Goal: Task Accomplishment & Management: Complete application form

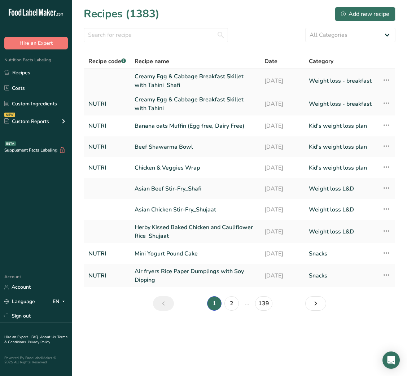
click at [212, 84] on link "Creamy Egg & Cabbage Breakfast Skillet with Tahini_Shafi" at bounding box center [195, 80] width 121 height 17
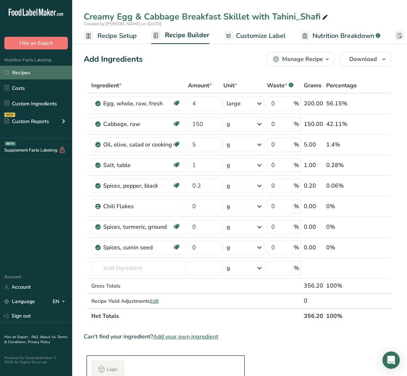
click at [25, 74] on link "Recipes" at bounding box center [36, 73] width 72 height 14
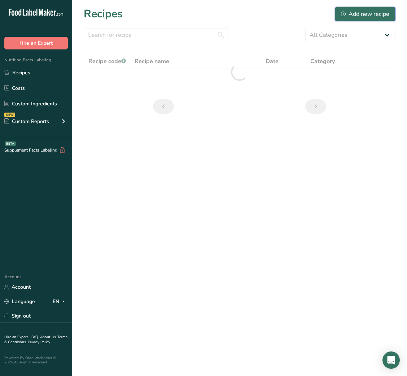
click at [360, 9] on button "Add new recipe" at bounding box center [365, 14] width 61 height 14
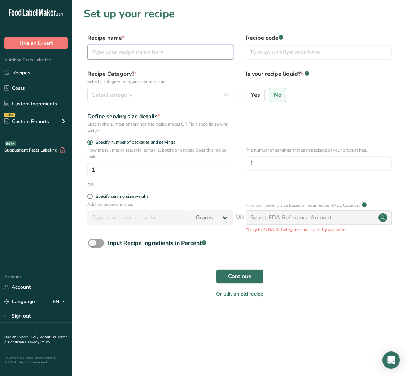
click at [168, 49] on input "text" at bounding box center [160, 52] width 146 height 14
paste input "Corn Quinoa Casserole"
type input "Corn Quinoa Casserole"
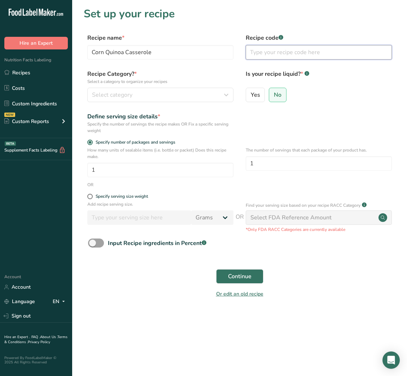
click at [273, 56] on input "text" at bounding box center [319, 52] width 146 height 14
type input "NUTRI"
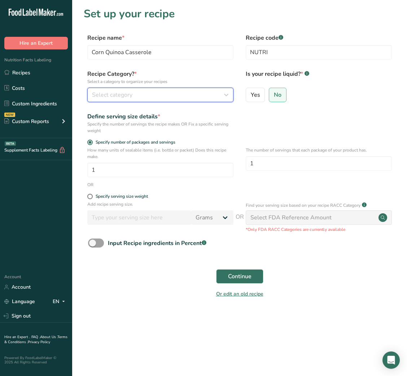
click at [201, 99] on div "Select category" at bounding box center [158, 95] width 132 height 9
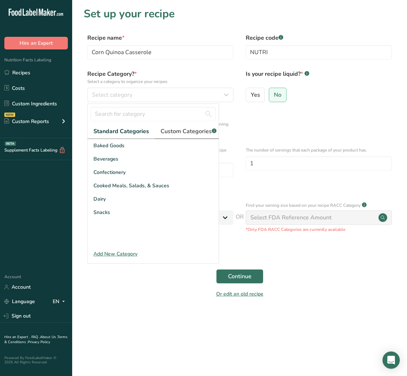
click at [197, 130] on span "Custom Categories .a-a{fill:#347362;}.b-a{fill:#fff;}" at bounding box center [189, 131] width 56 height 9
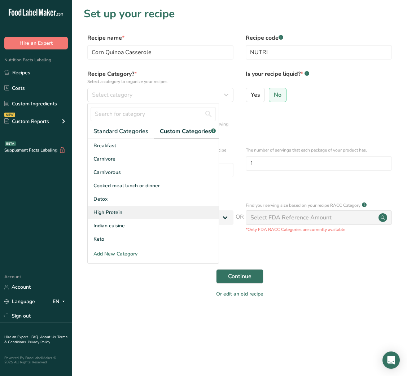
scroll to position [105, 0]
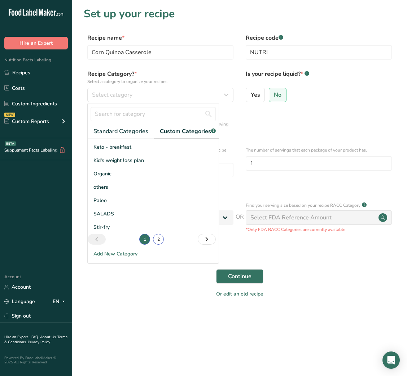
click at [153, 245] on link "2" at bounding box center [158, 239] width 11 height 11
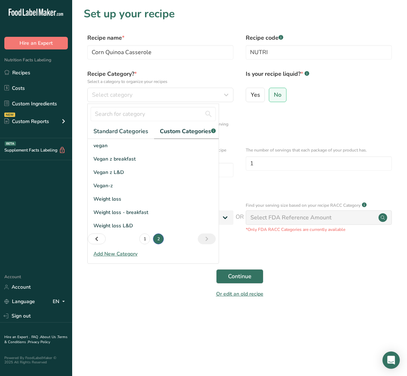
scroll to position [0, 0]
click at [125, 230] on span "Weight loss L&D" at bounding box center [113, 226] width 40 height 8
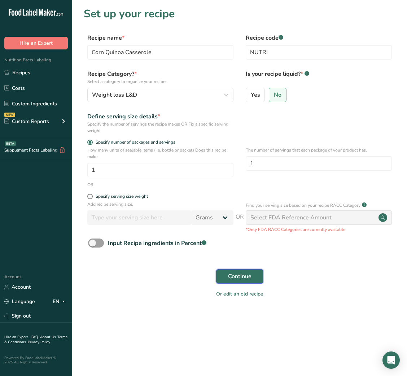
click at [248, 275] on span "Continue" at bounding box center [239, 276] width 23 height 9
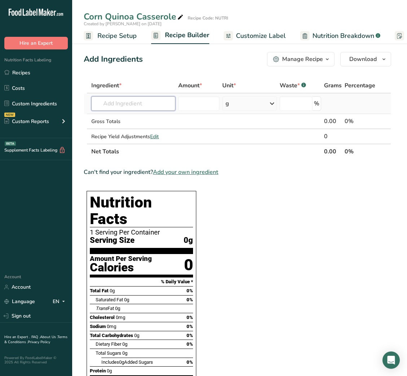
click at [144, 103] on input "text" at bounding box center [133, 103] width 84 height 14
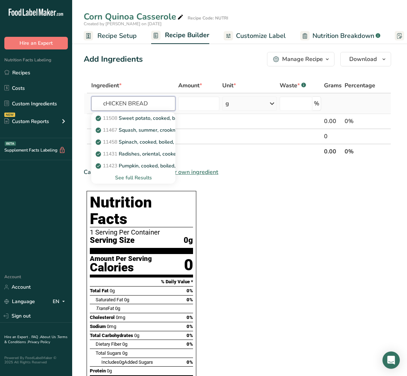
click at [144, 103] on input "cHICKEN BREAD" at bounding box center [133, 103] width 84 height 14
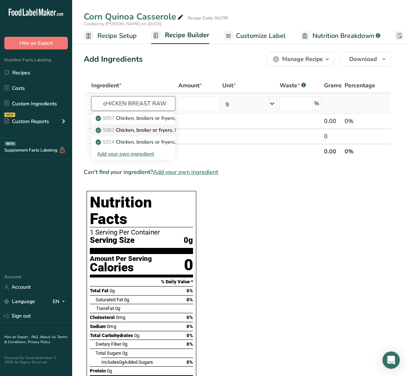
type input "cHICKEN BREAST RAW"
click at [136, 126] on p "5062 Chicken, broiler or fryers, breast, skinless, boneless, meat only, raw" at bounding box center [184, 130] width 174 height 8
type input "Chicken, broiler or fryers, breast, skinless, boneless, meat only, raw"
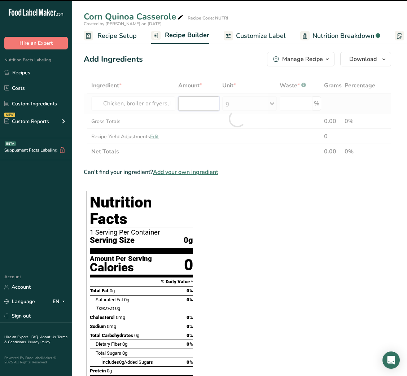
type input "0"
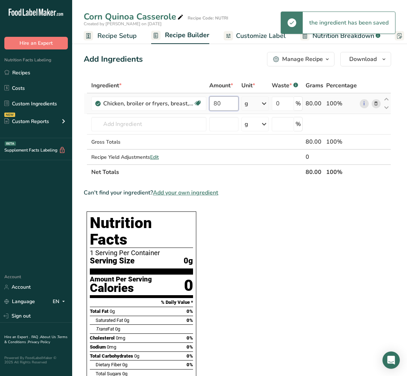
type input "80"
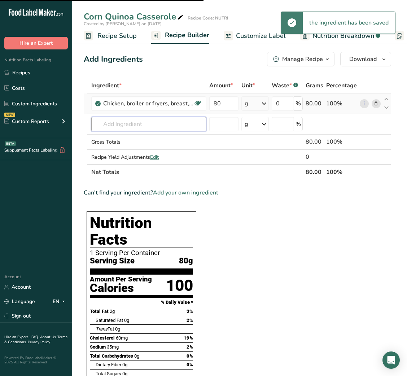
type input "C"
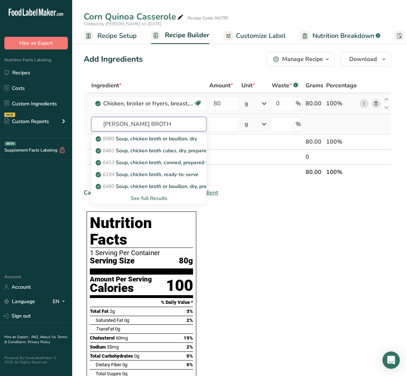
click at [99, 123] on input "[PERSON_NAME] BROTH" at bounding box center [148, 124] width 115 height 14
type input "CHICKEN BROTH"
click at [167, 173] on p "6194 Soup, chicken broth, ready-to-serve" at bounding box center [147, 175] width 101 height 8
type input "Soup, chicken broth, ready-to-serve"
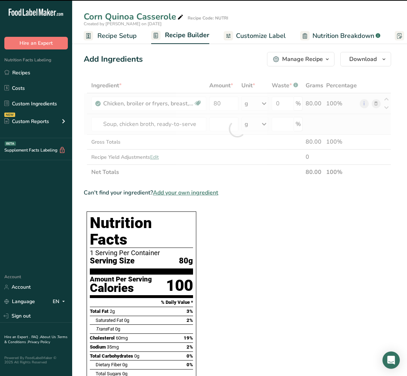
type input "0"
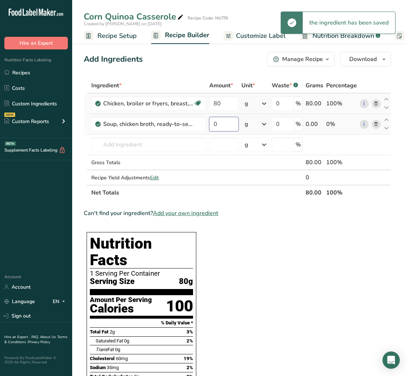
click at [214, 125] on input "0" at bounding box center [223, 124] width 29 height 14
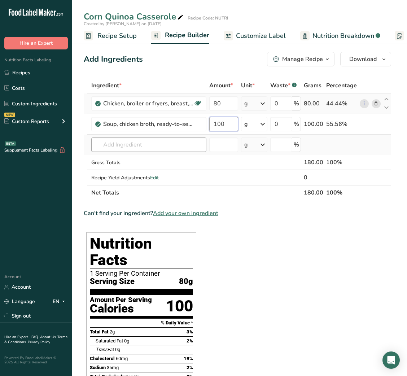
type input "100"
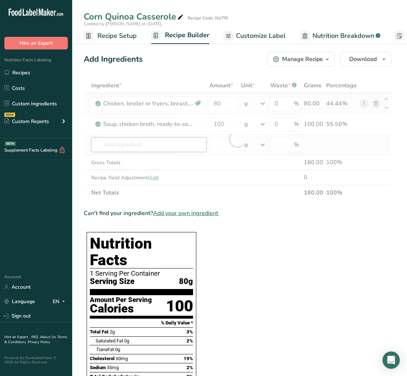
click at [143, 144] on div "Ingredient * Amount * Unit * Waste * .a-a{fill:#347362;}.b-a{fill:#fff;} Grams …" at bounding box center [238, 139] width 308 height 122
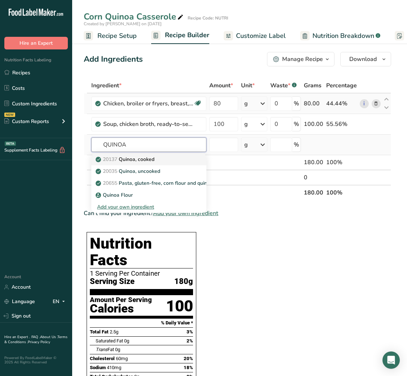
type input "QUINOA"
click at [144, 153] on link "20137 Quinoa, cooked" at bounding box center [148, 159] width 115 height 12
type input "Quinoa, cooked"
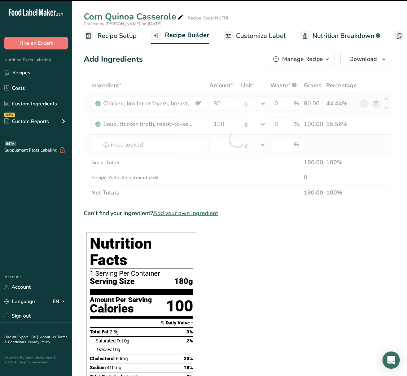
type input "0"
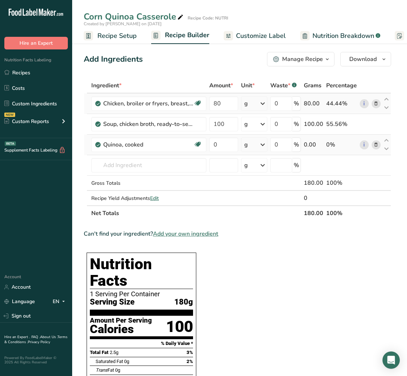
click at [377, 144] on icon at bounding box center [376, 145] width 5 height 8
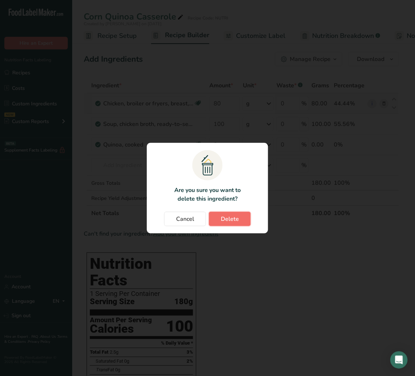
click at [240, 220] on button "Delete" at bounding box center [230, 219] width 42 height 14
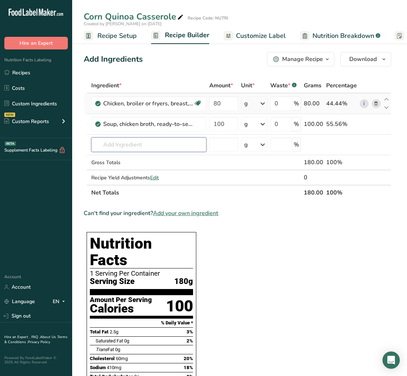
click at [114, 142] on input "text" at bounding box center [148, 145] width 115 height 14
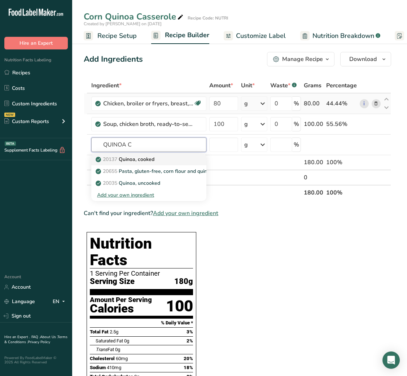
type input "QUINOA C"
click at [133, 155] on link "20137 Quinoa, cooked" at bounding box center [148, 159] width 115 height 12
type input "Quinoa, cooked"
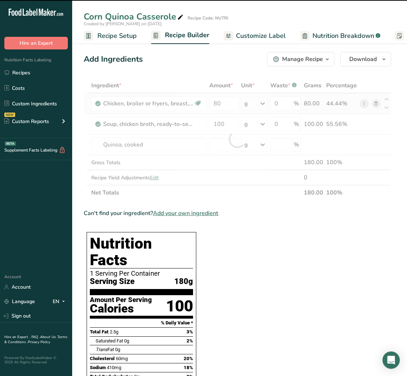
type input "0"
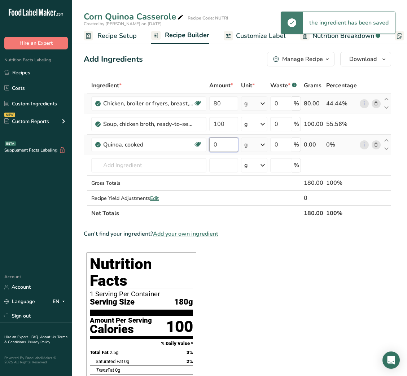
click at [229, 146] on input "0" at bounding box center [223, 145] width 29 height 14
type input "30"
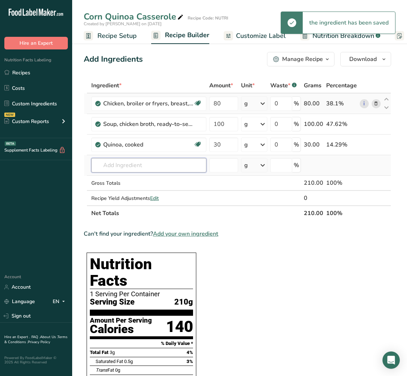
click at [165, 163] on input "text" at bounding box center [148, 165] width 115 height 14
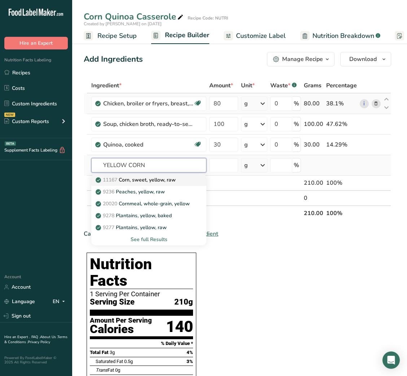
type input "YELLOW CORN"
click at [165, 175] on link "11167 Corn, sweet, yellow, raw" at bounding box center [148, 180] width 115 height 12
type input "Corn, sweet, yellow, raw"
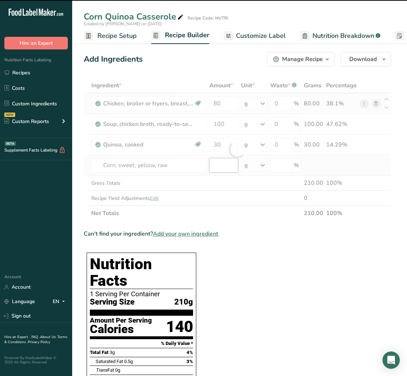
type input "0"
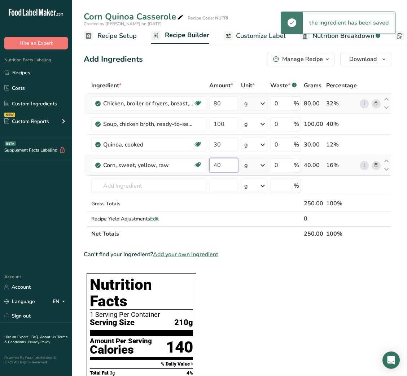
type input "40"
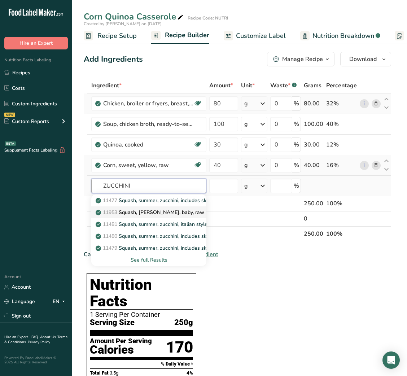
type input "ZUCCHINI"
click at [161, 209] on p "11953 [PERSON_NAME], [PERSON_NAME], baby, raw" at bounding box center [150, 213] width 107 height 8
type input "Squash, [PERSON_NAME], baby, raw"
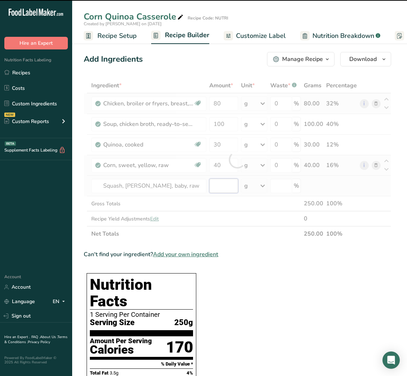
type input "0"
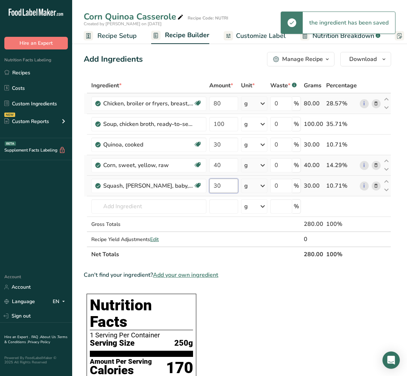
type input "30"
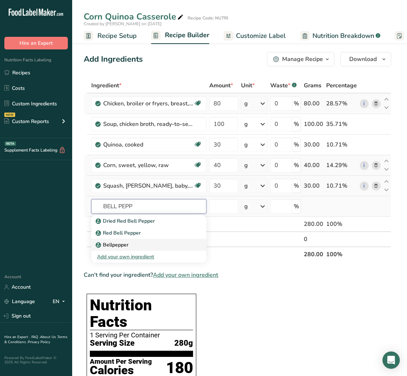
type input "BELL PEPP"
click at [140, 243] on div "Bellpepper" at bounding box center [143, 245] width 92 height 8
type input "Bellpepper"
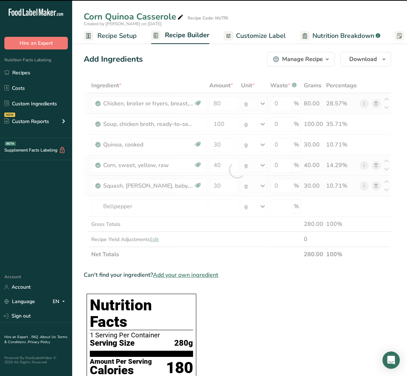
type input "0"
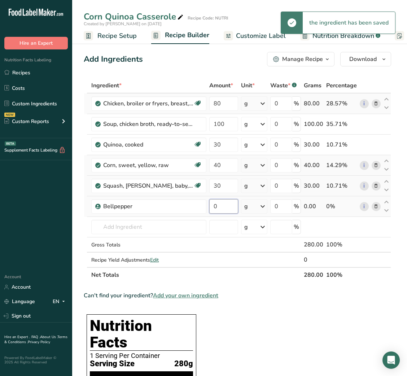
click at [226, 206] on input "0" at bounding box center [223, 206] width 29 height 14
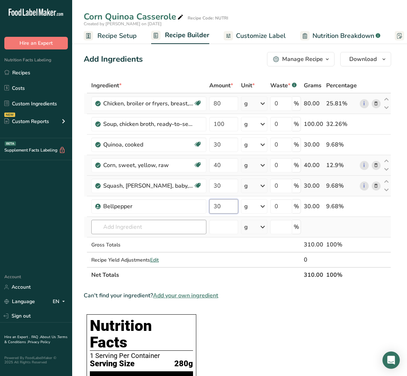
type input "30"
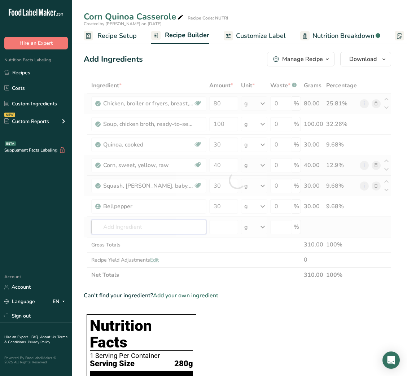
click at [184, 227] on div "Ingredient * Amount * Unit * Waste * .a-a{fill:#347362;}.b-a{fill:#fff;} Grams …" at bounding box center [238, 180] width 308 height 205
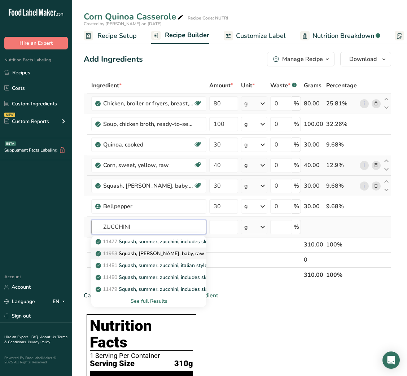
type input "ZUCCHINI"
click at [153, 252] on p "11953 [PERSON_NAME], [PERSON_NAME], baby, raw" at bounding box center [150, 254] width 107 height 8
type input "Squash, [PERSON_NAME], baby, raw"
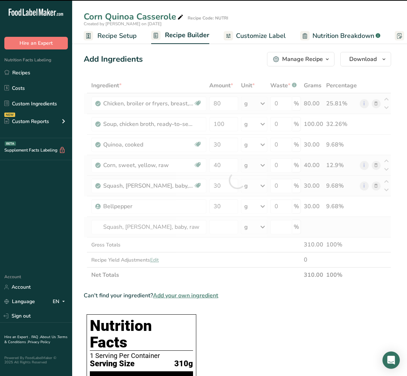
type input "0"
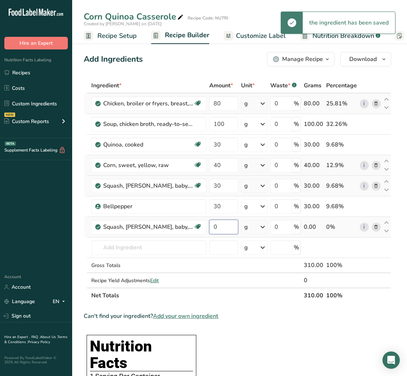
click at [212, 227] on input "0" at bounding box center [223, 227] width 29 height 14
type input "30"
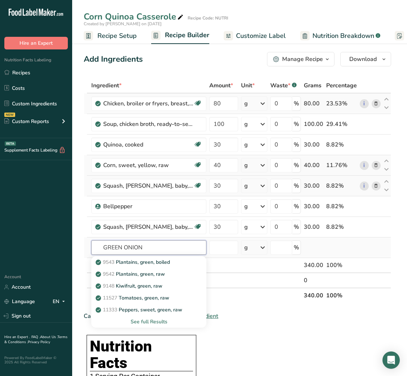
click at [116, 244] on input "GREEN ONION" at bounding box center [148, 247] width 115 height 14
type input "ONION"
click at [116, 244] on input "ONION" at bounding box center [148, 247] width 115 height 14
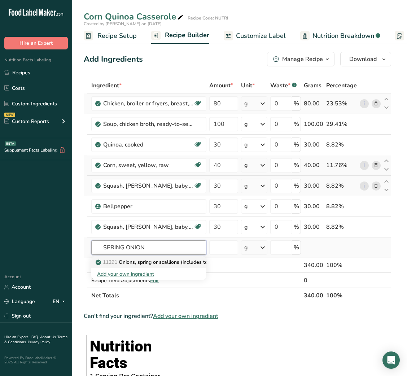
type input "SPRING ONION"
click at [156, 260] on p "11291 Onions, spring or scallions (includes tops and bulb), raw" at bounding box center [172, 262] width 151 height 8
type input "Onions, spring or scallions (includes tops and bulb), raw"
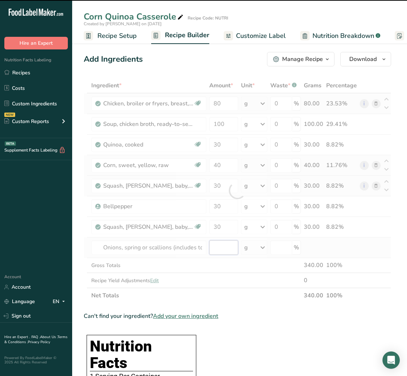
type input "0"
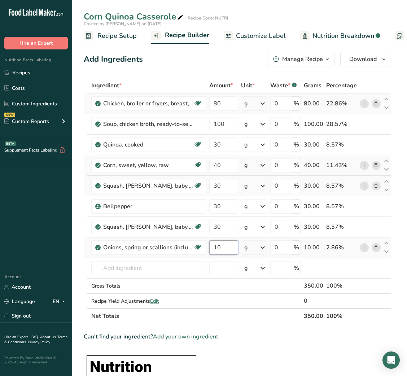
type input "10"
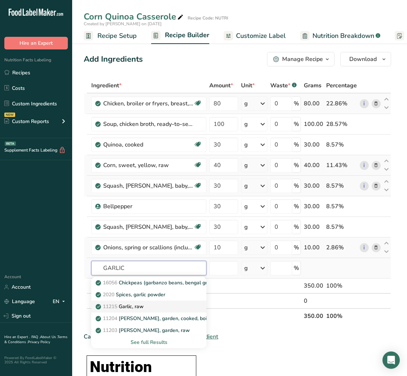
type input "GARLIC"
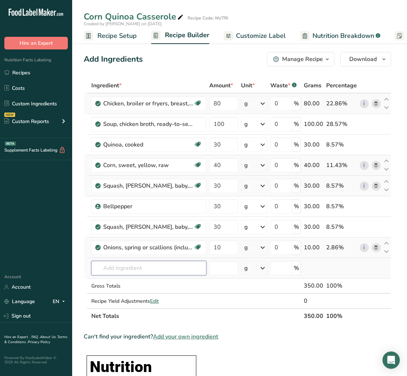
click at [118, 270] on input "text" at bounding box center [148, 268] width 115 height 14
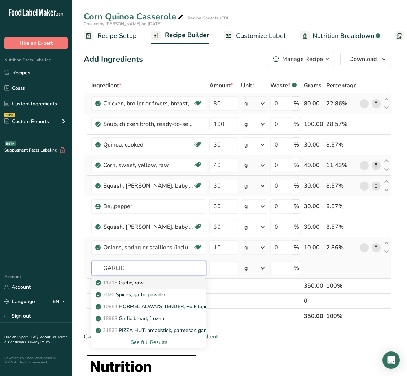
type input "GARLIC"
click at [143, 284] on p "11215 Garlic, raw" at bounding box center [120, 283] width 47 height 8
type input "Garlic, raw"
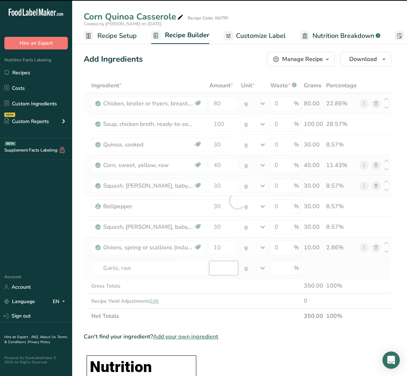
type input "0"
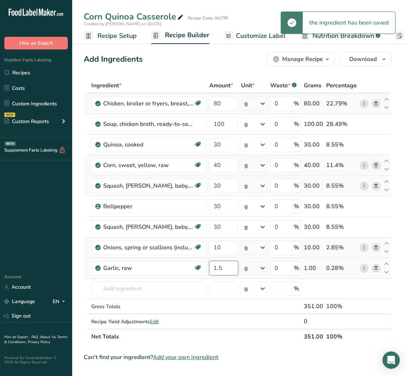
type input "1.5"
click at [217, 120] on input "100" at bounding box center [223, 124] width 29 height 14
type input "50"
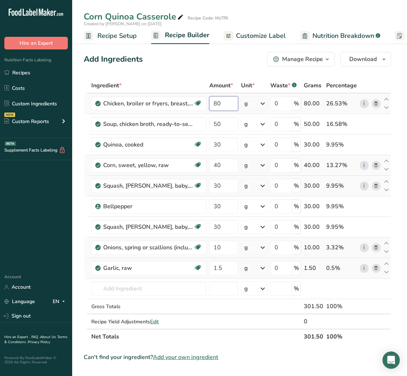
click at [214, 102] on input "80" at bounding box center [223, 103] width 29 height 14
type input "120"
click at [213, 123] on input "50" at bounding box center [223, 124] width 29 height 14
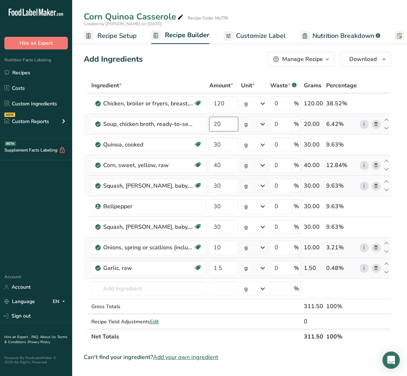
type input "20"
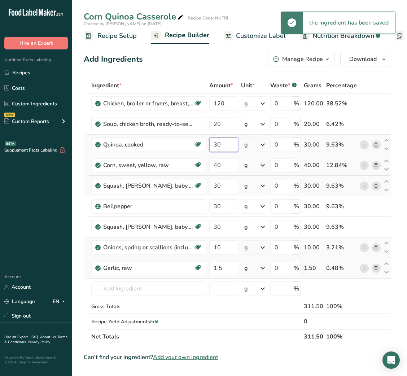
click at [217, 149] on input "30" at bounding box center [223, 145] width 29 height 14
type input "3"
type input "20"
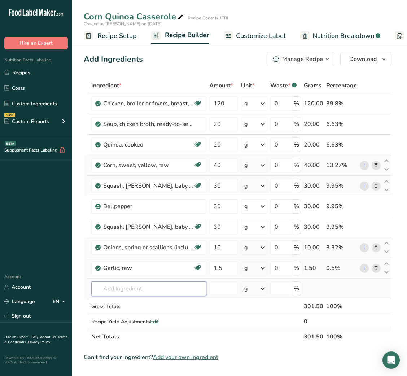
click at [135, 292] on input "text" at bounding box center [148, 289] width 115 height 14
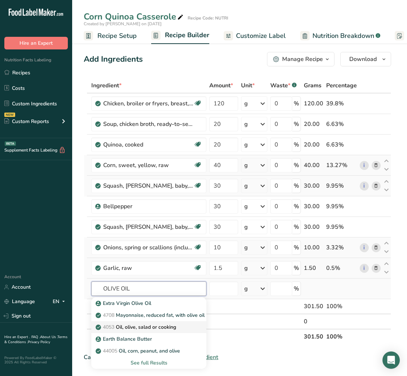
type input "OLIVE OIL"
click at [146, 324] on p "4053 Oil, olive, salad or cooking" at bounding box center [136, 327] width 79 height 8
type input "Oil, olive, salad or cooking"
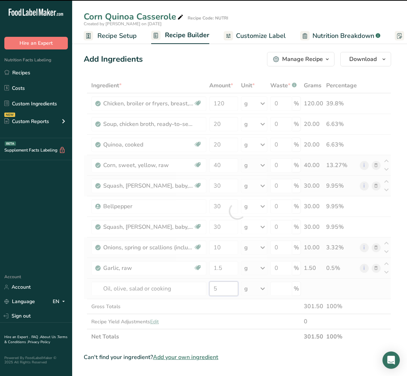
type input "5"
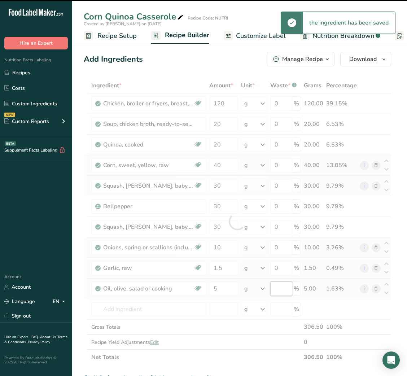
type input "0"
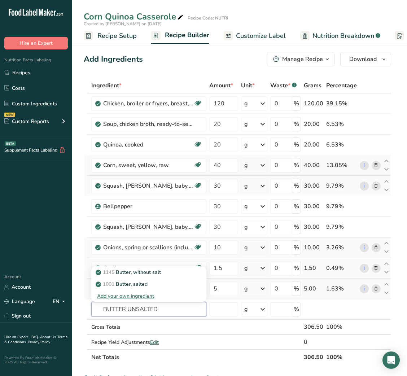
type input "BUTTER UNSALTED"
click at [212, 166] on input "40" at bounding box center [223, 165] width 29 height 14
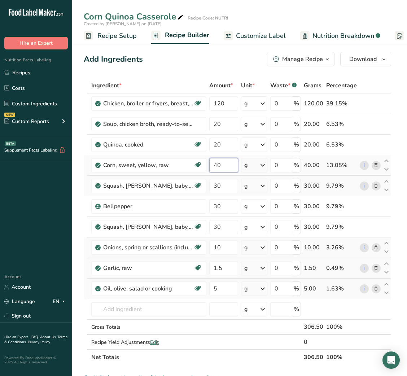
click at [212, 166] on input "40" at bounding box center [223, 165] width 29 height 14
type input "25"
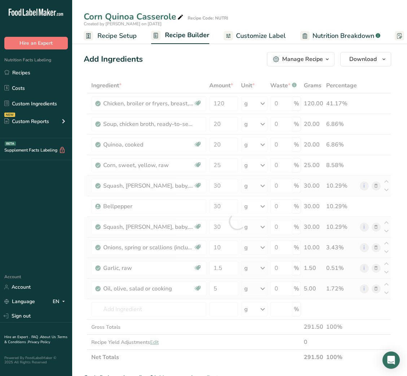
click at [375, 227] on div "Ingredient * Amount * Unit * Waste * .a-a{fill:#347362;}.b-a{fill:#fff;} Grams …" at bounding box center [238, 221] width 308 height 287
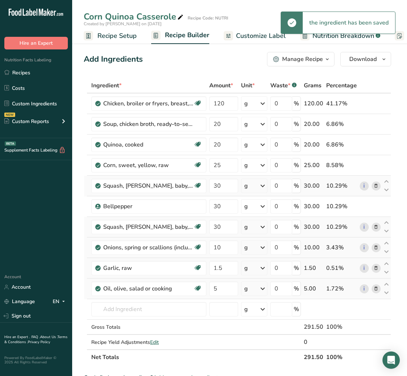
click at [374, 227] on icon at bounding box center [376, 227] width 5 height 8
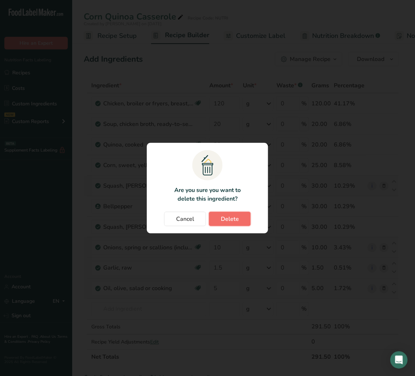
click at [234, 218] on span "Delete" at bounding box center [230, 219] width 18 height 9
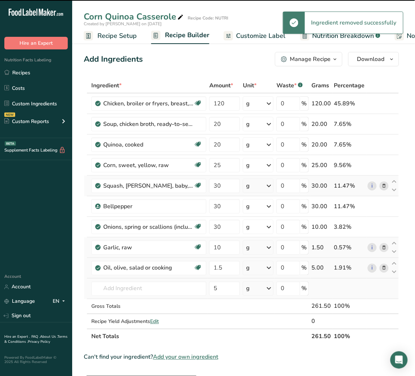
type input "10"
type input "1.5"
type input "5"
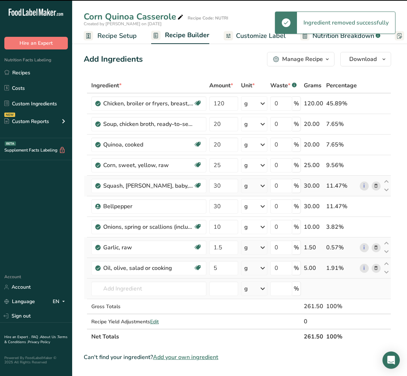
click at [86, 167] on div "Change password modal" at bounding box center [203, 188] width 407 height 376
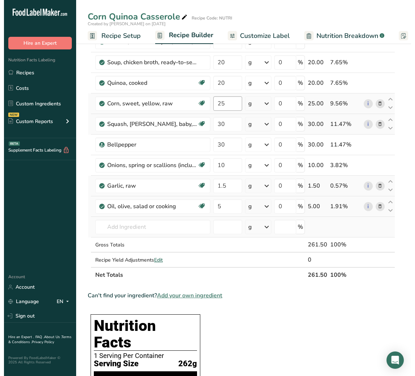
scroll to position [64, 0]
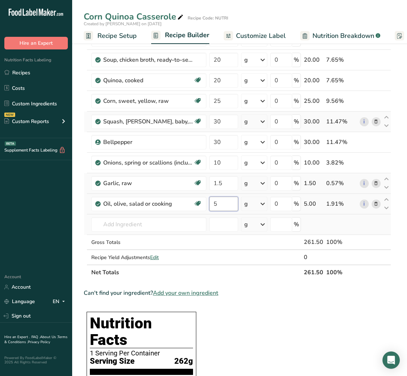
click at [211, 201] on input "5" at bounding box center [223, 204] width 29 height 14
type input "2"
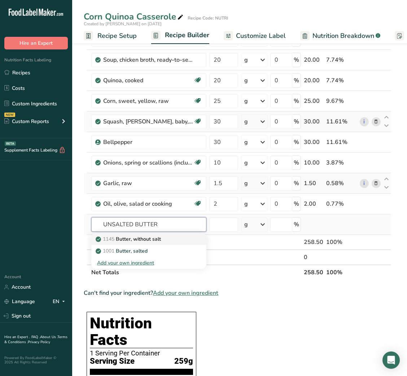
type input "UNSALTED BUTTER"
click at [155, 238] on p "1145 Butter, without salt" at bounding box center [129, 239] width 64 height 8
type input "Butter, without salt"
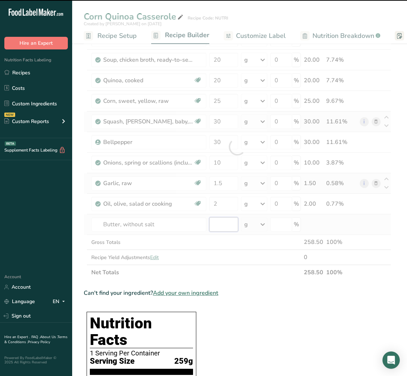
type input "0"
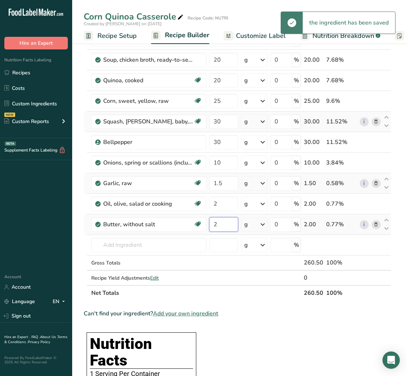
type input "2"
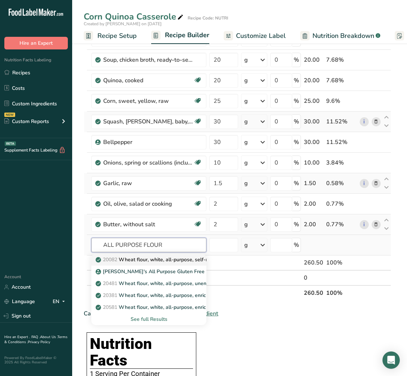
type input "ALL PURPOSE FLOUR"
click at [156, 261] on p "20082 Wheat flour, white, all-purpose, self-rising, enriched" at bounding box center [168, 260] width 143 height 8
type input "Wheat flour, white, all-purpose, self-rising, enriched"
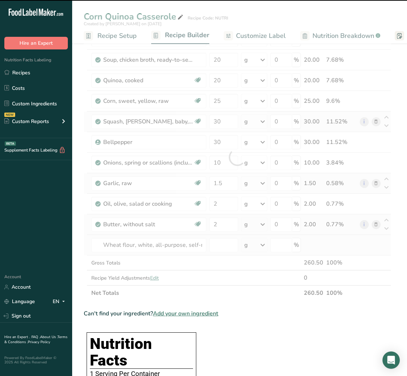
type input "0"
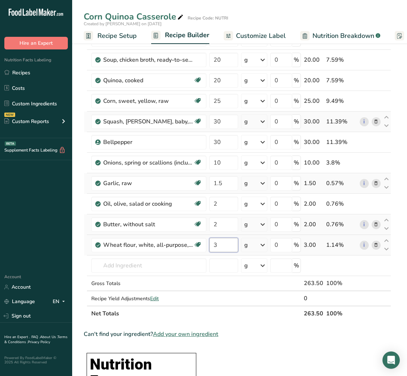
type input "3"
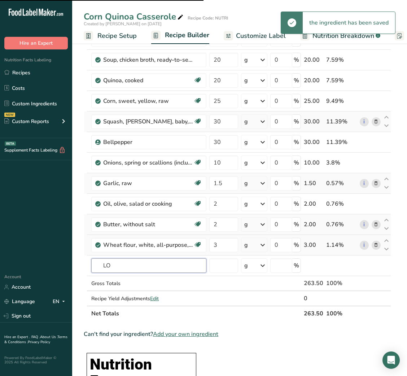
type input "LOW"
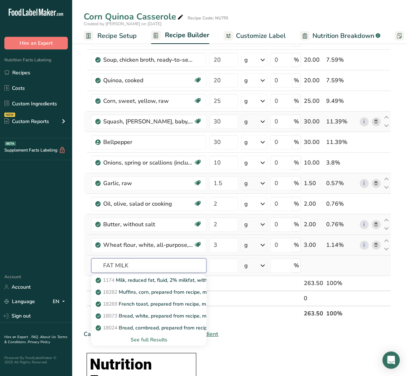
click at [111, 267] on input "FAT MILK" at bounding box center [148, 265] width 115 height 14
click at [144, 270] on input "MILK" at bounding box center [148, 265] width 115 height 14
type input "MILK LOW FA"
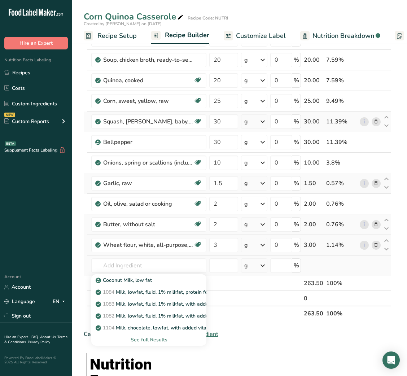
click at [148, 340] on div "See full Results" at bounding box center [149, 340] width 104 height 8
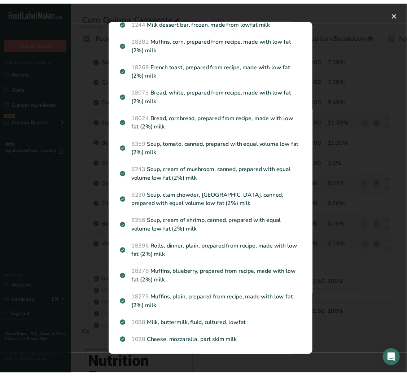
scroll to position [0, 0]
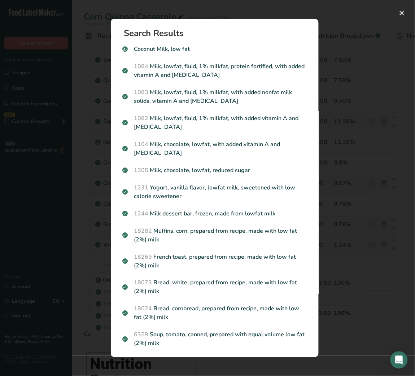
click at [353, 105] on div "Search results modal" at bounding box center [207, 188] width 415 height 376
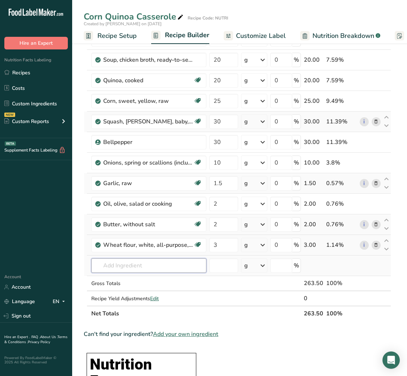
click at [148, 267] on input "text" at bounding box center [148, 265] width 115 height 14
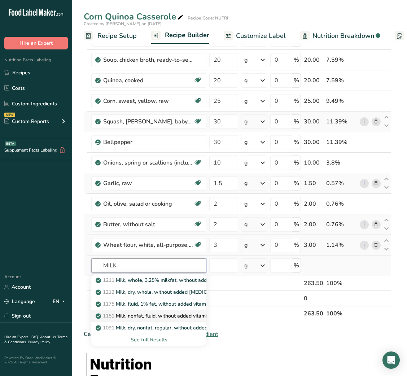
type input "MILK"
click at [151, 315] on p "1151 Milk, nonfat, fluid, without added vitamin A and [MEDICAL_DATA] (fat free …" at bounding box center [203, 316] width 212 height 8
type input "Milk, nonfat, fluid, without added vitamin A and [MEDICAL_DATA] (fat free or sk…"
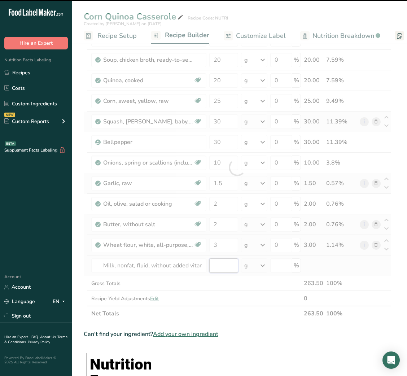
type input "0"
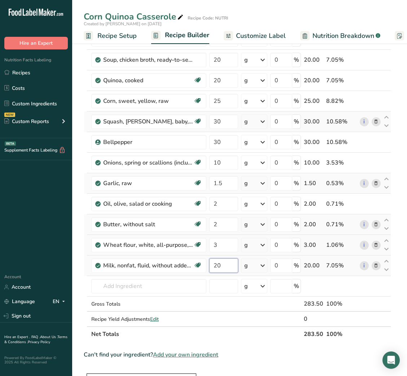
type input "20"
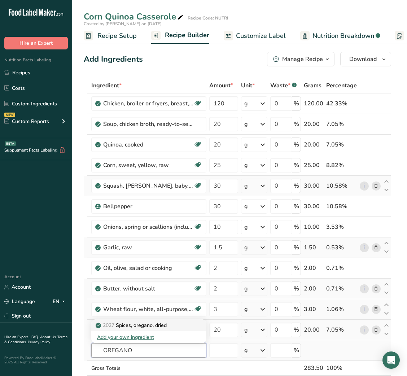
type input "OREGANO"
click at [141, 327] on p "2027 Spices, oregano, dried" at bounding box center [132, 326] width 70 height 8
type input "Spices, oregano, dried"
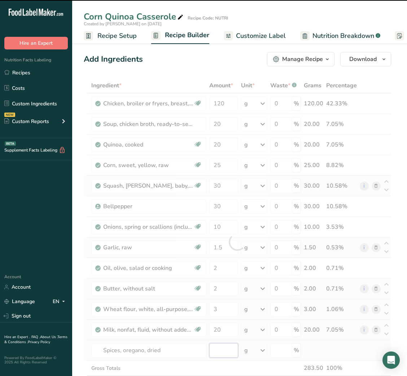
type input "0"
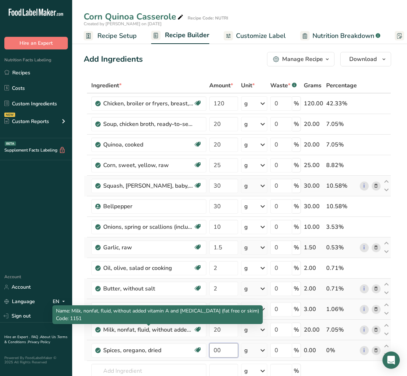
type input "0"
type input "1"
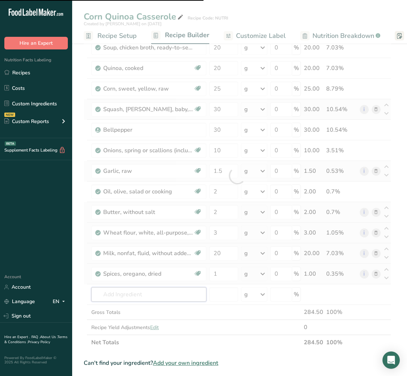
scroll to position [113, 0]
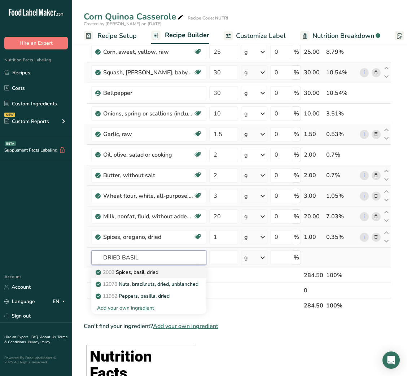
type input "DRIED BASIL"
click at [170, 270] on div "2003 Spices, basil, dried" at bounding box center [143, 273] width 92 height 8
type input "Spices, basil, dried"
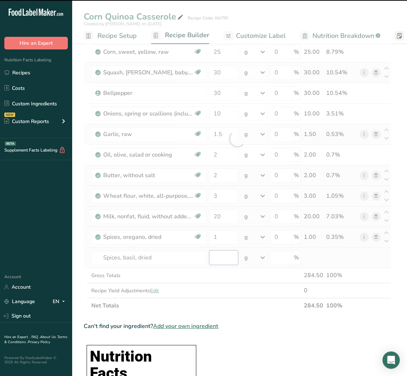
type input "0"
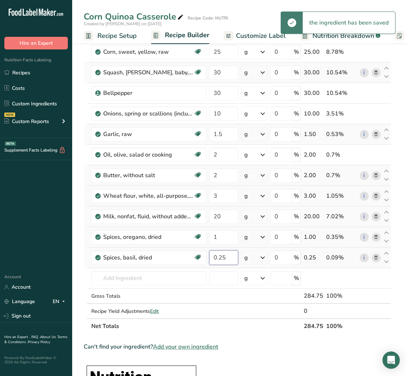
type input "0.25"
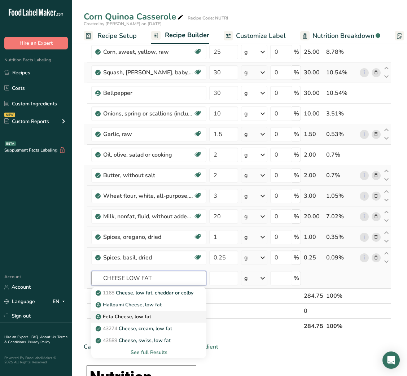
type input "CHEESE LOW FAT"
click at [152, 317] on div "Feta Cheese, low fat" at bounding box center [143, 317] width 92 height 8
type input "Feta Cheese, low fat"
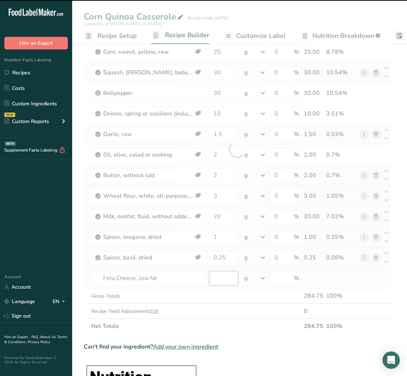
type input "0"
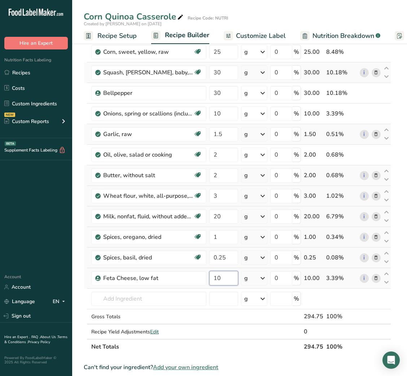
type input "10"
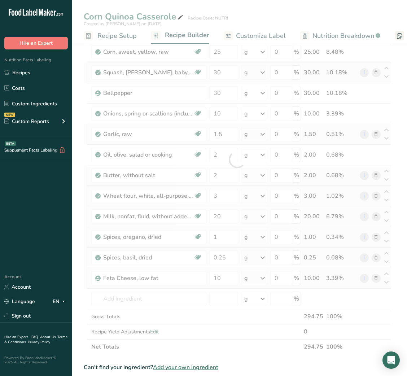
click at [378, 278] on div "Ingredient * Amount * Unit * Waste * .a-a{fill:#347362;}.b-a{fill:#fff;} Grams …" at bounding box center [238, 160] width 308 height 390
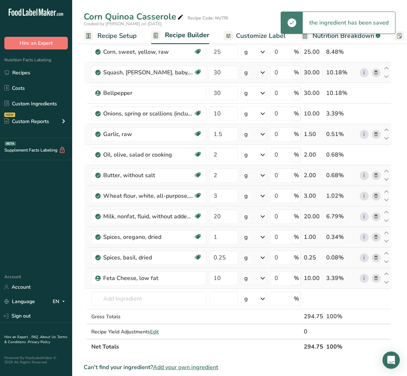
click at [376, 278] on icon at bounding box center [376, 279] width 5 height 8
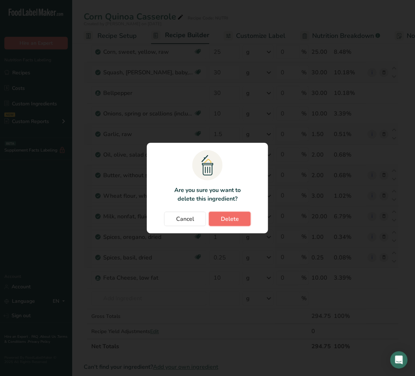
click at [236, 220] on span "Delete" at bounding box center [230, 219] width 18 height 9
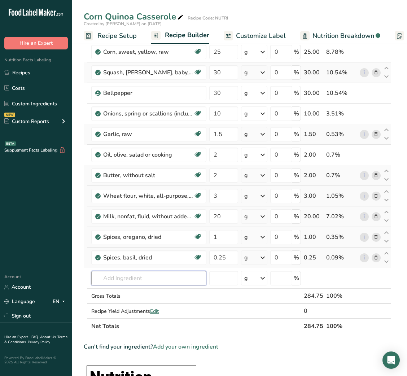
click at [138, 276] on input "text" at bounding box center [148, 278] width 115 height 14
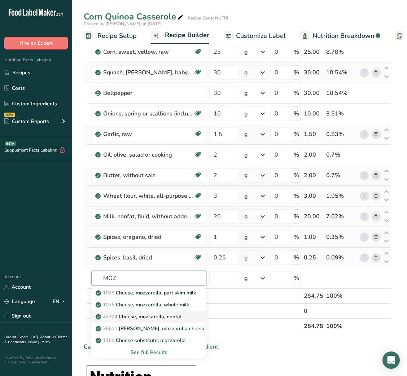
type input "MOZ"
click at [148, 317] on p "42304 Cheese, mozzarella, nonfat" at bounding box center [139, 317] width 85 height 8
type input "Cheese, mozzarella, nonfat"
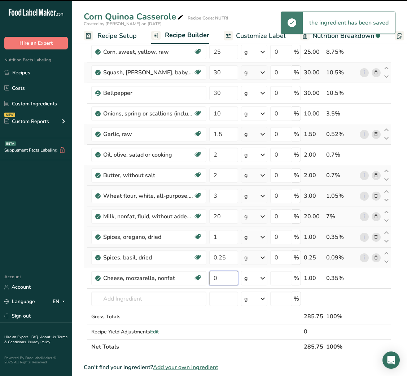
type input "1"
type input "0"
type input "10"
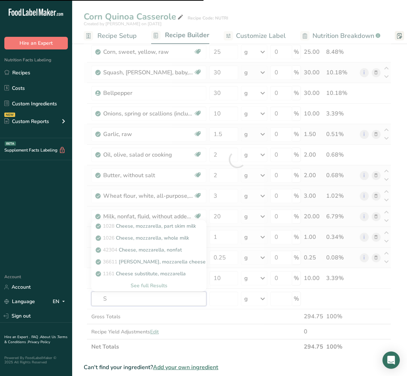
type input "SA"
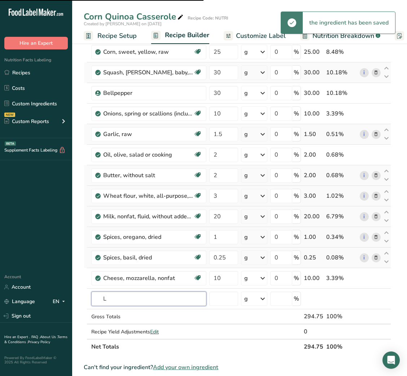
type input "LT"
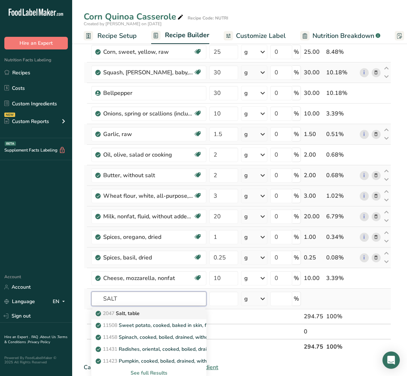
type input "SALT"
click at [131, 309] on link "2047 Salt, table" at bounding box center [148, 314] width 115 height 12
type input "Salt, table"
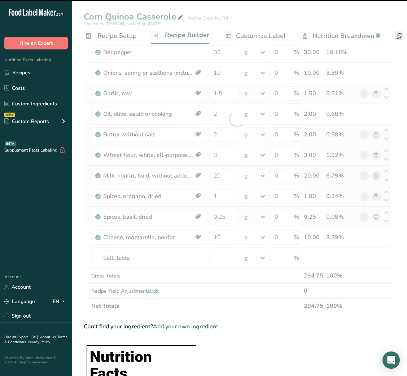
scroll to position [155, 0]
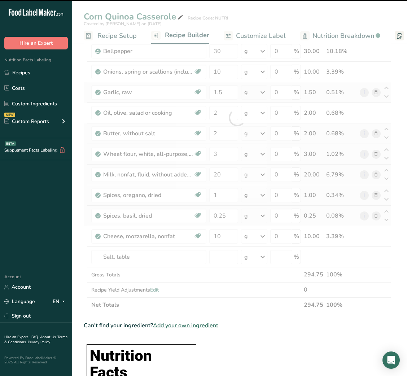
type input "0"
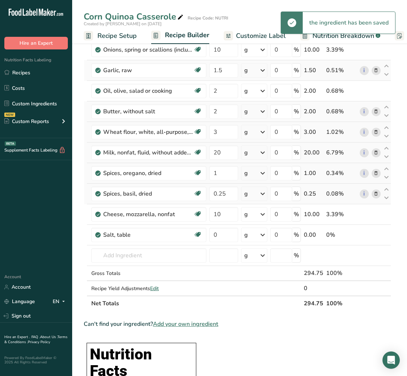
scroll to position [178, 0]
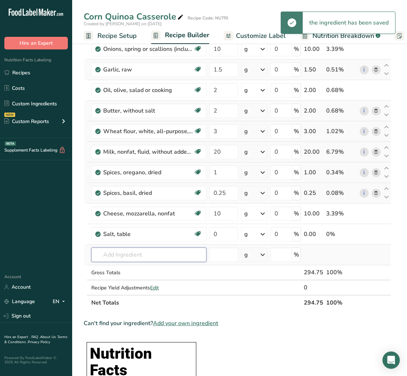
click at [144, 250] on input "text" at bounding box center [148, 255] width 115 height 14
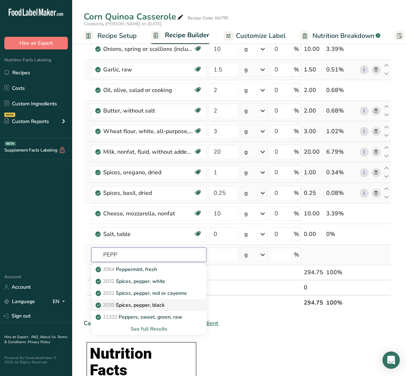
type input "PEPP"
click at [136, 302] on p "2030 Spices, pepper, black" at bounding box center [130, 305] width 67 height 8
type input "Spices, pepper, black"
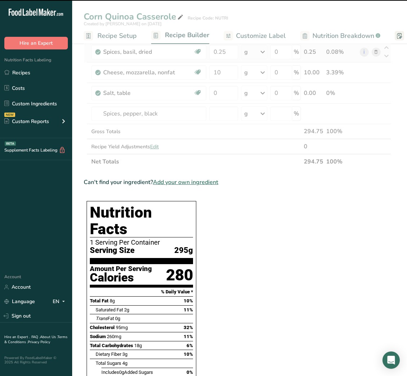
scroll to position [327, 0]
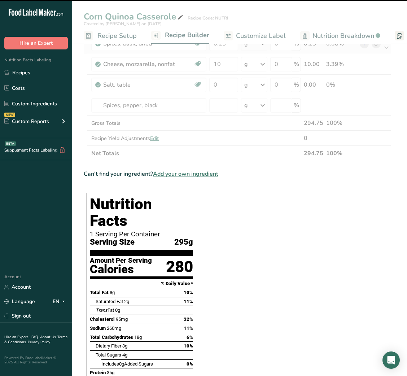
type input "0"
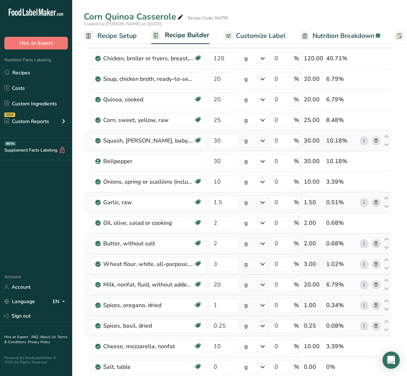
scroll to position [0, 0]
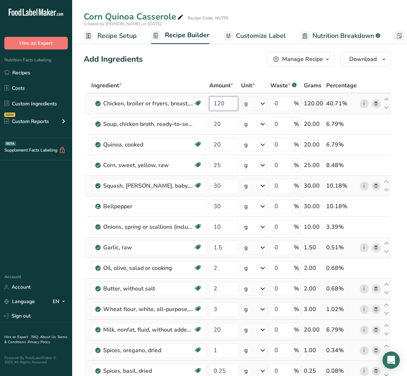
click at [215, 98] on input "120" at bounding box center [223, 103] width 29 height 14
type input "150"
click at [264, 34] on span "Customize Label" at bounding box center [261, 36] width 50 height 10
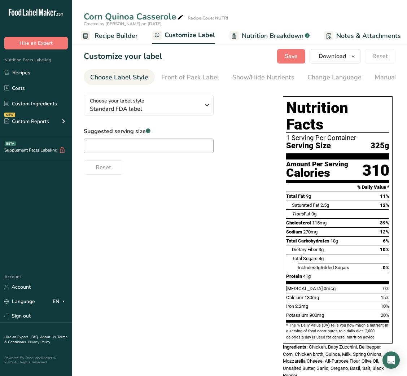
scroll to position [0, 140]
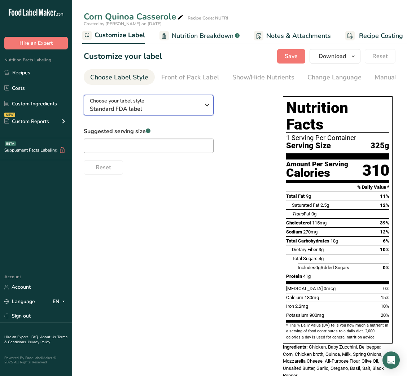
click at [197, 108] on span "Standard FDA label" at bounding box center [145, 109] width 110 height 9
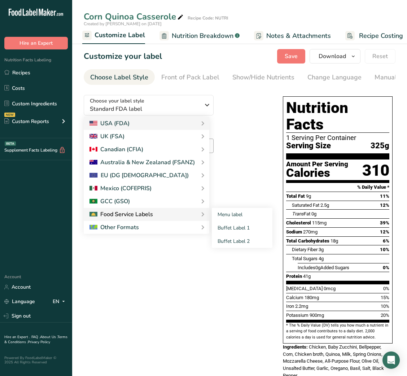
click at [182, 210] on div "Food Service Labels" at bounding box center [147, 214] width 126 height 13
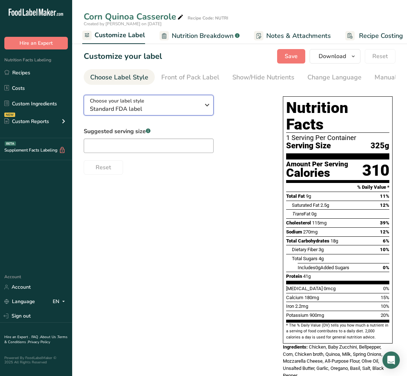
click at [195, 101] on div "Choose your label style Standard FDA label" at bounding box center [145, 105] width 110 height 16
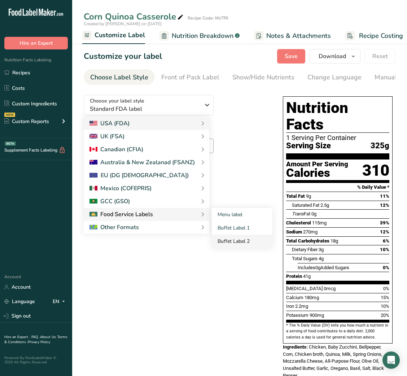
click at [231, 241] on link "Buffet Label 2" at bounding box center [242, 241] width 61 height 13
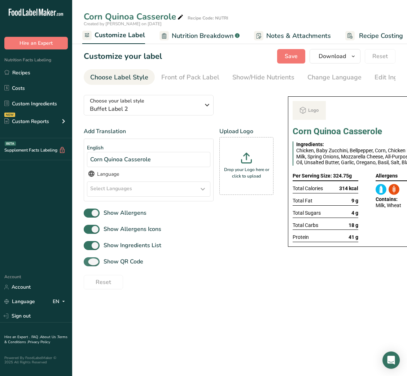
click at [134, 261] on span "Show QR Code" at bounding box center [122, 261] width 44 height 9
click at [88, 261] on input "Show QR Code" at bounding box center [86, 262] width 5 height 5
checkbox input "false"
click at [269, 77] on div "Show/Hide Nutrients" at bounding box center [263, 78] width 62 height 10
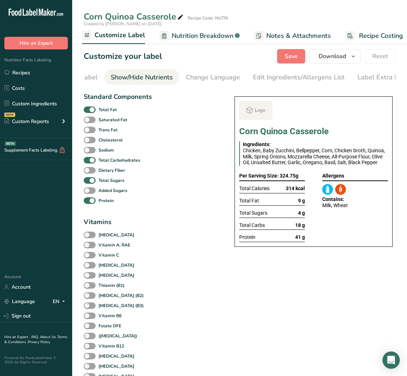
scroll to position [0, 132]
click at [92, 113] on span at bounding box center [90, 109] width 12 height 7
click at [88, 112] on input "Total Fat" at bounding box center [86, 109] width 5 height 5
checkbox input "false"
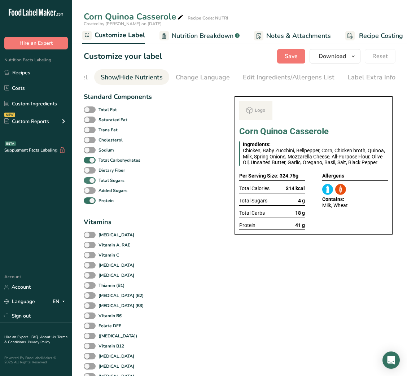
drag, startPoint x: 87, startPoint y: 180, endPoint x: 88, endPoint y: 187, distance: 7.7
click at [88, 186] on div "Total Sugars" at bounding box center [118, 180] width 68 height 10
click at [88, 184] on span at bounding box center [90, 180] width 12 height 7
click at [88, 183] on input "Total Sugars" at bounding box center [86, 180] width 5 height 5
checkbox input "false"
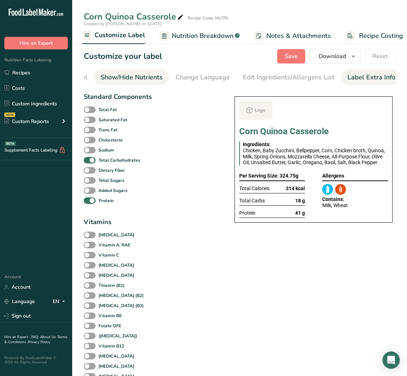
click at [359, 77] on div "Label Extra Info" at bounding box center [372, 78] width 48 height 10
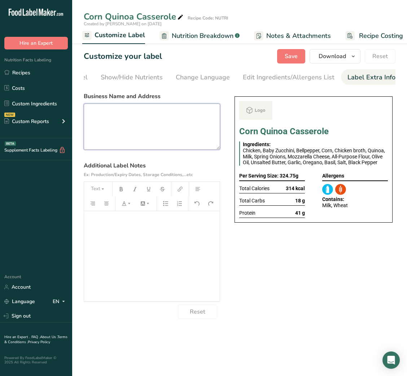
click at [142, 140] on textarea at bounding box center [152, 127] width 136 height 46
paste textarea "DINNER Use By: [DATE] Storage: Keep refrigerated below 5 °C Heating: Reheat tho…"
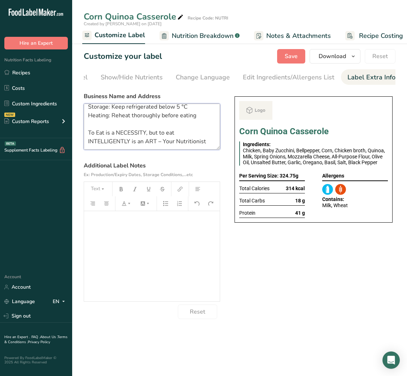
scroll to position [0, 0]
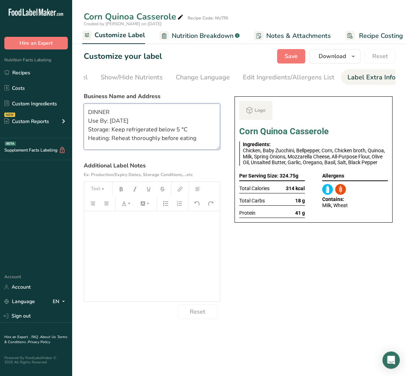
click at [99, 116] on textarea "DINNER Use By: [DATE] Storage: Keep refrigerated below 5 °C Heating: Reheat tho…" at bounding box center [152, 127] width 136 height 46
type textarea "LUNCH Use By: [DATE] Storage: Keep refrigerated below 5 °C Heating: Reheat thor…"
click at [285, 60] on button "Save" at bounding box center [291, 56] width 28 height 14
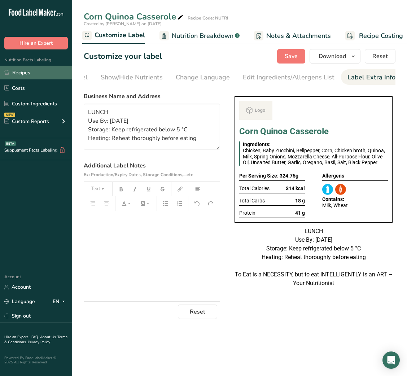
click at [27, 69] on link "Recipes" at bounding box center [36, 73] width 72 height 14
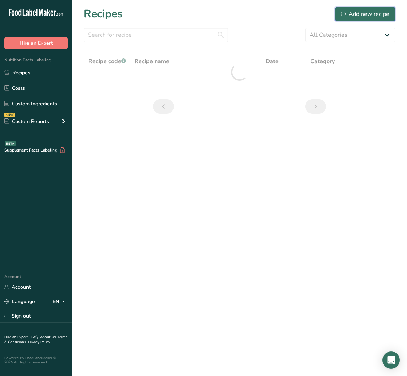
click at [354, 7] on button "Add new recipe" at bounding box center [365, 14] width 61 height 14
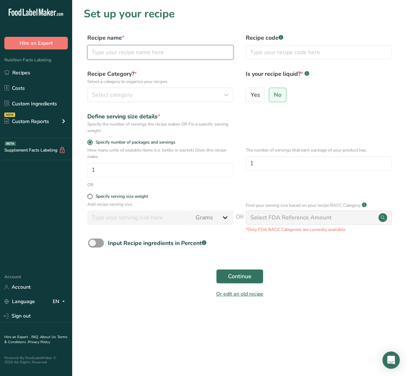
click at [168, 52] on input "text" at bounding box center [160, 52] width 146 height 14
paste input "Harissa-Crumbed Fish, Lentils & Peppers — Single Serving (~300 g)"
drag, startPoint x: 159, startPoint y: 52, endPoint x: 233, endPoint y: 41, distance: 74.4
click at [233, 41] on div "Recipe name * Harissa-Crumbed Fish, Lentils & Peppers — Single Serving (~300 g)" at bounding box center [160, 47] width 146 height 26
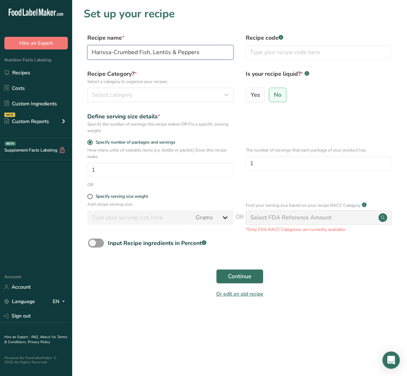
scroll to position [0, 0]
type input "Harissa-Crumbed Fish, Lentils & Peppers"
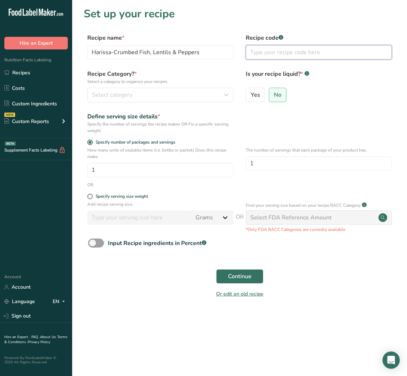
click at [266, 55] on input "text" at bounding box center [319, 52] width 146 height 14
type input "NUTRI"
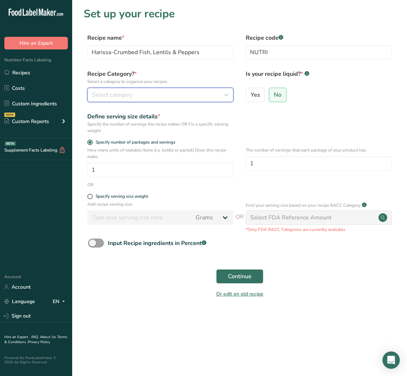
click at [170, 92] on div "Select category" at bounding box center [158, 95] width 132 height 9
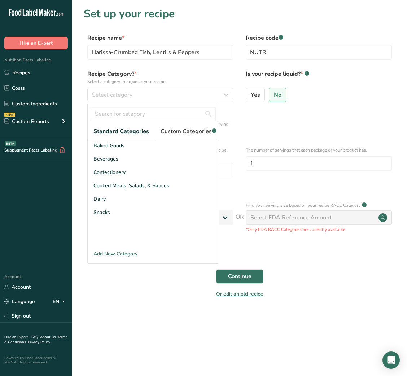
click at [194, 132] on span "Custom Categories .a-a{fill:#347362;}.b-a{fill:#fff;}" at bounding box center [189, 131] width 56 height 9
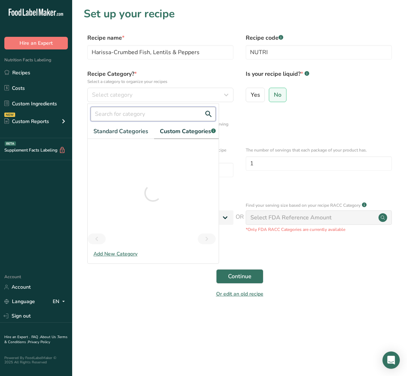
click at [137, 111] on input "text" at bounding box center [153, 114] width 125 height 14
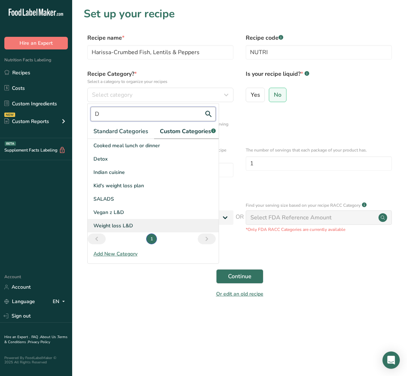
type input "D"
click at [121, 230] on span "Weight loss L&D" at bounding box center [113, 226] width 40 height 8
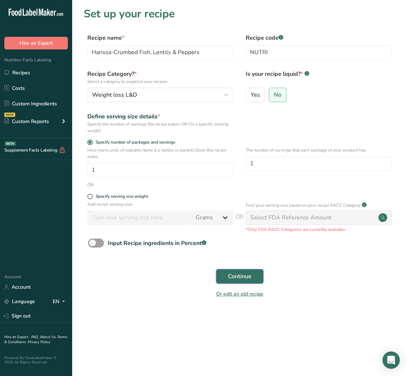
click at [238, 275] on span "Continue" at bounding box center [239, 276] width 23 height 9
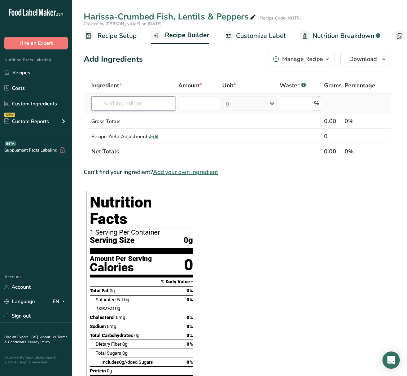
click at [124, 103] on input "text" at bounding box center [133, 103] width 84 height 14
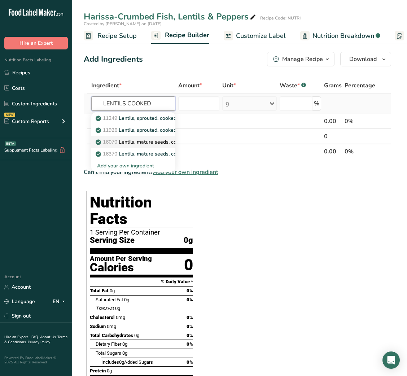
type input "LENTILS COOKED"
click at [147, 141] on p "16070 Lentils, mature seeds, cooked, boiled, without salt" at bounding box center [166, 142] width 138 height 8
type input "Lentils, mature seeds, cooked, boiled, without salt"
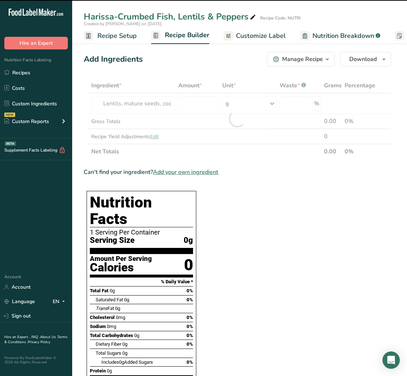
type input "0"
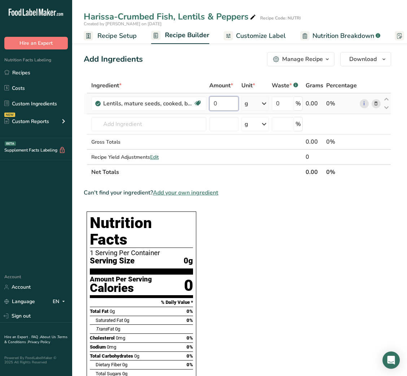
click at [214, 104] on input "0" at bounding box center [223, 103] width 29 height 14
type input "100"
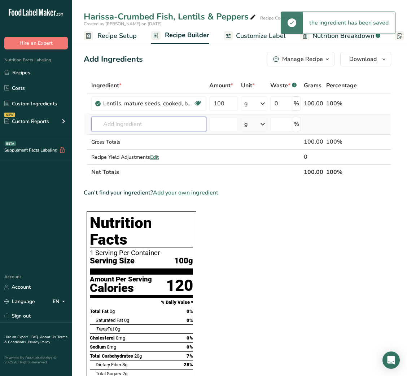
click at [129, 123] on input "text" at bounding box center [148, 124] width 115 height 14
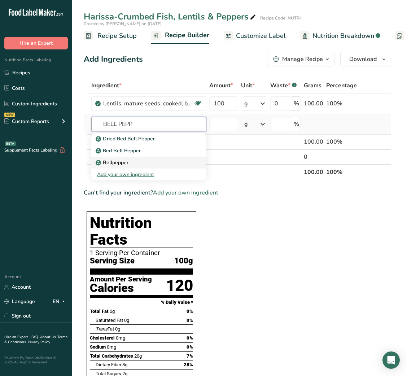
type input "BELL PEPP"
click at [124, 160] on p "Bellpepper" at bounding box center [112, 163] width 31 height 8
type input "Bellpepper"
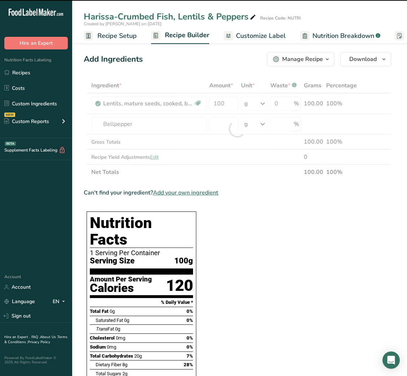
type input "0"
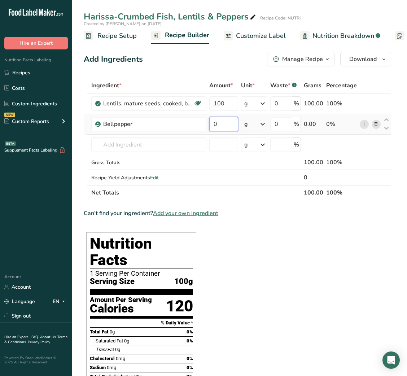
click at [212, 125] on input "0" at bounding box center [223, 124] width 29 height 14
type input "50"
click at [115, 142] on input "text" at bounding box center [148, 145] width 115 height 14
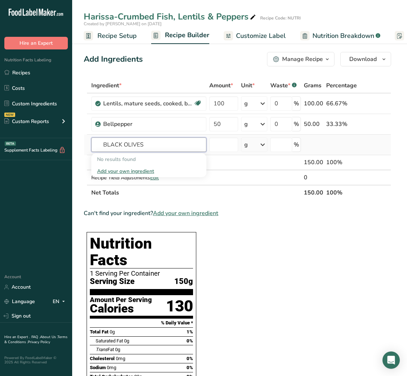
click at [115, 142] on input "BLACK OLIVES" at bounding box center [148, 145] width 115 height 14
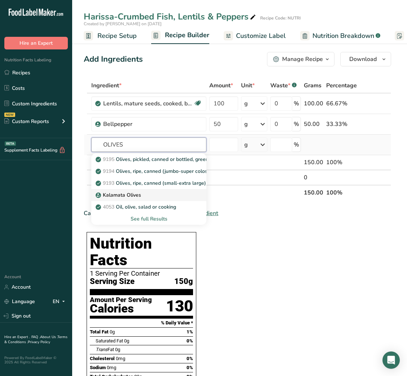
type input "OLIVES"
click at [140, 200] on link "Kalamata Olives" at bounding box center [148, 195] width 115 height 12
type input "Kalamata Olives"
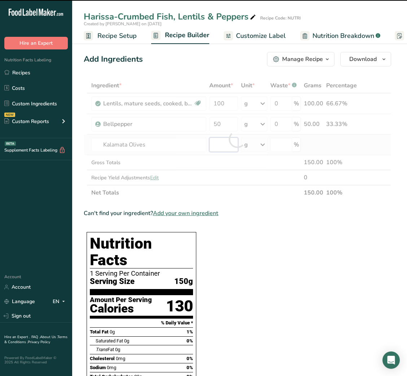
type input "0"
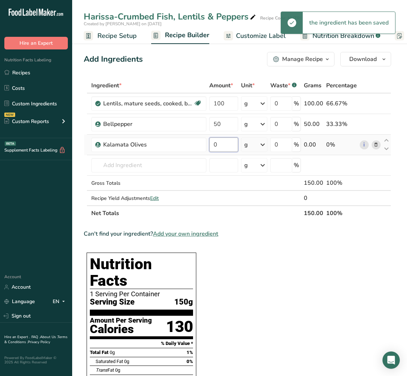
type input "1"
type input "5"
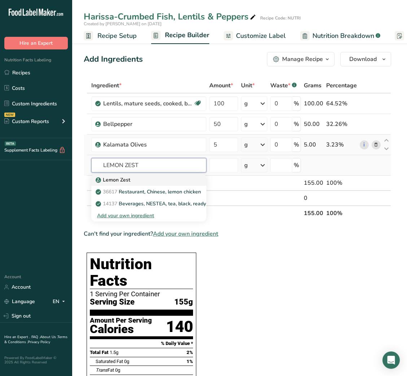
type input "LEMON ZEST"
click at [148, 182] on div "Lemon Zest" at bounding box center [143, 180] width 92 height 8
type input "Lemon Zest"
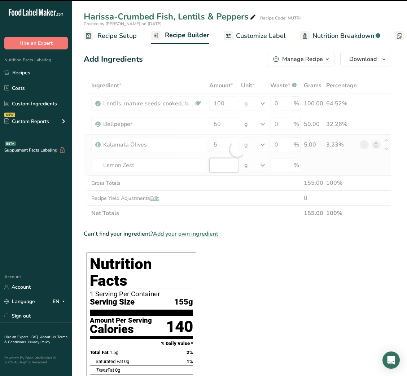
type input "0"
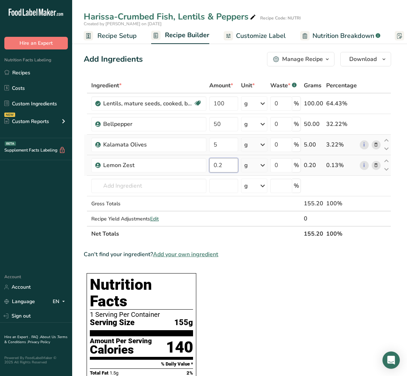
type input "0.2"
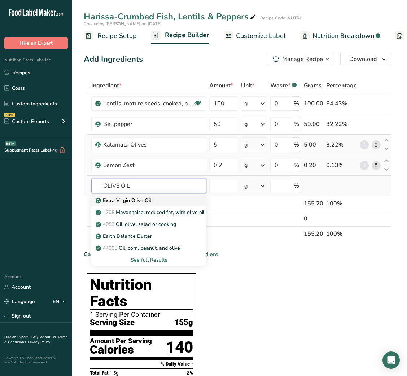
type input "OLIVE OIL"
click at [139, 195] on link "Extra Virgin Olive Oil" at bounding box center [148, 201] width 115 height 12
type input "Extra Virgin Olive Oil"
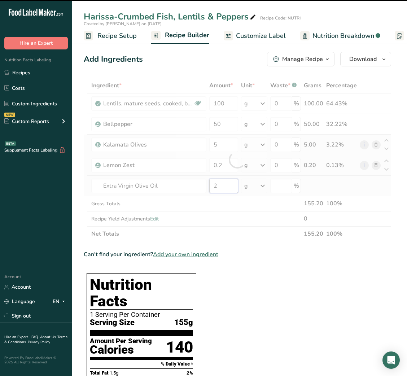
type input "0"
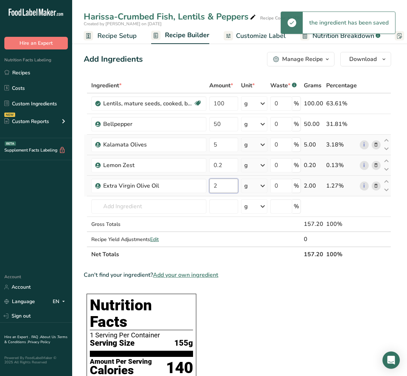
type input "2"
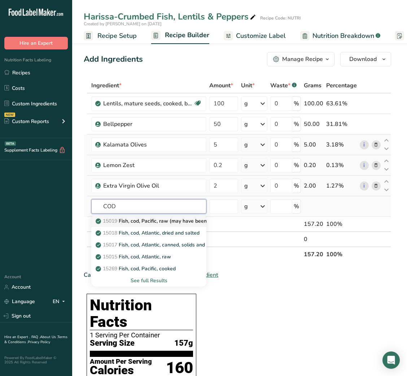
type input "COD"
click at [159, 223] on p "15019 Fish, cod, Pacific, raw (may have been previously frozen)" at bounding box center [173, 221] width 153 height 8
type input "Fish, cod, Pacific, raw (may have been previously frozen)"
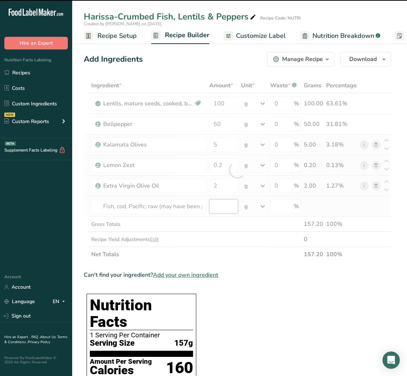
type input "0"
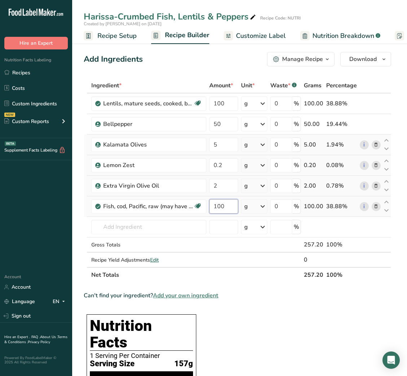
type input "100"
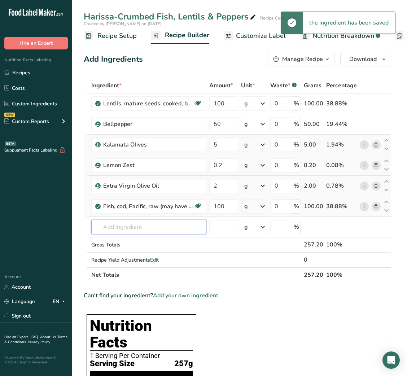
scroll to position [31, 0]
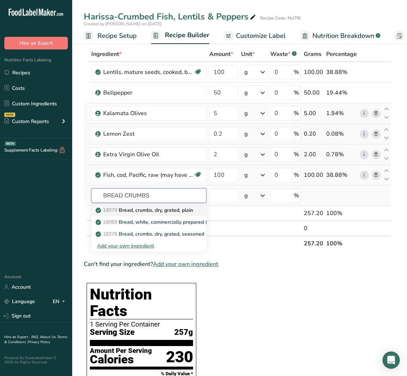
type input "BREAD CRUMBS"
click at [136, 210] on p "18079 Bread, crumbs, dry, grated, plain" at bounding box center [145, 210] width 96 height 8
type input "Bread, crumbs, dry, grated, plain"
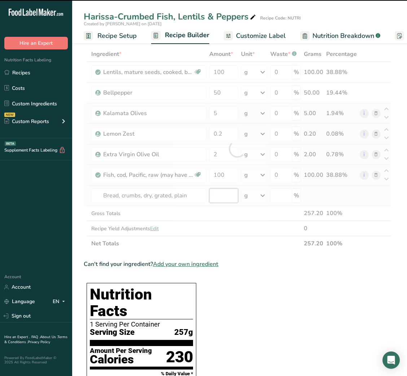
type input "0"
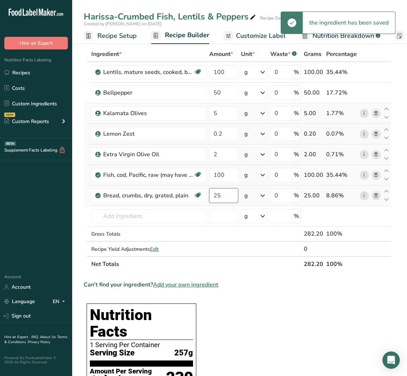
type input "25"
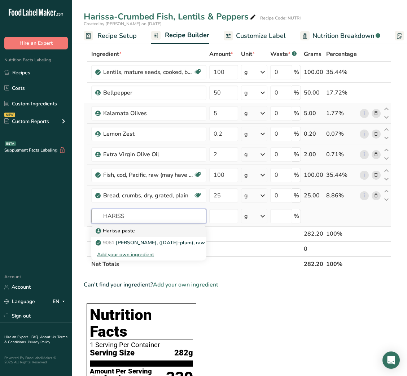
type input "HARISS"
click at [116, 229] on p "Harissa paste" at bounding box center [116, 231] width 38 height 8
type input "Harissa paste"
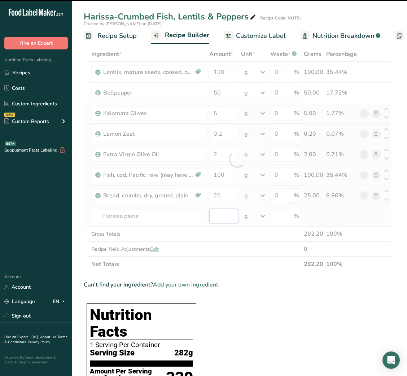
type input "0"
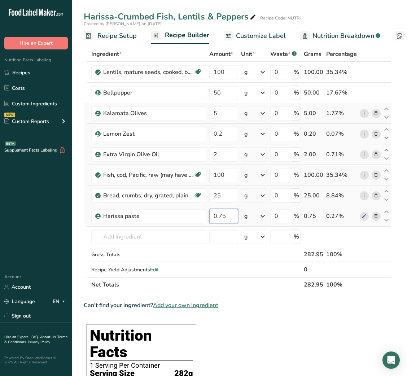
type input "0.75"
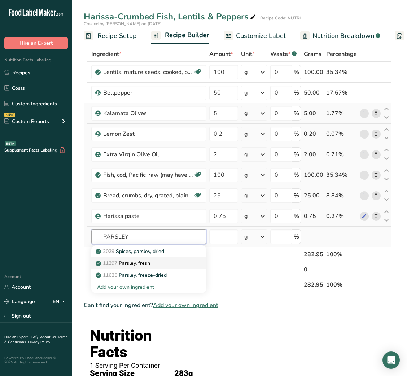
type input "PARSLEY"
click at [140, 260] on p "11297 [GEOGRAPHIC_DATA], fresh" at bounding box center [123, 264] width 53 height 8
type input "Parsley, fresh"
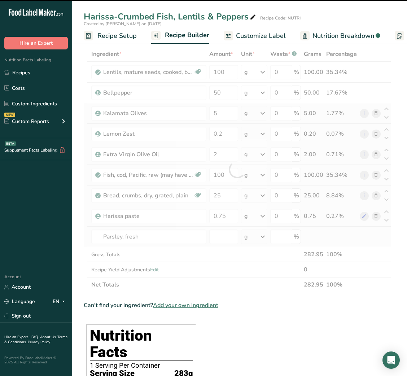
type input "0"
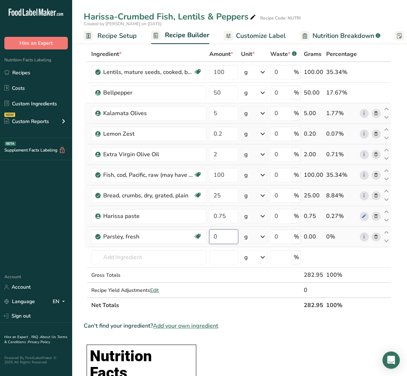
click at [210, 235] on input "0" at bounding box center [223, 237] width 29 height 14
type input "5"
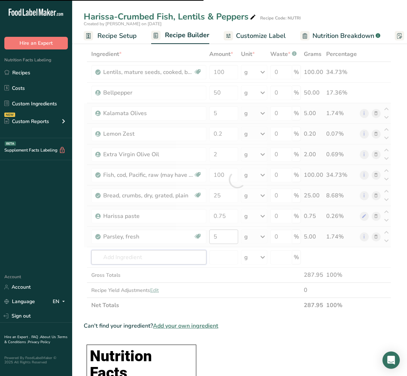
type input "S"
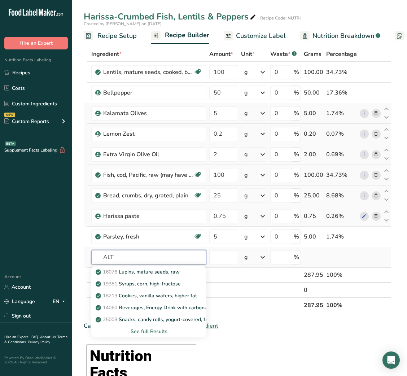
click at [102, 257] on input "ALT" at bounding box center [148, 257] width 115 height 14
type input "SALT"
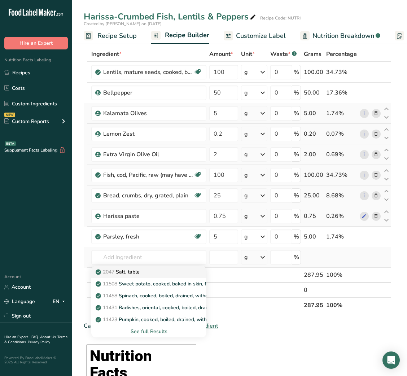
click at [137, 269] on p "2047 Salt, table" at bounding box center [118, 272] width 43 height 8
type input "Salt, table"
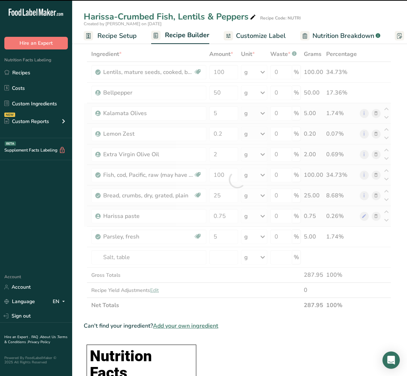
type input "0"
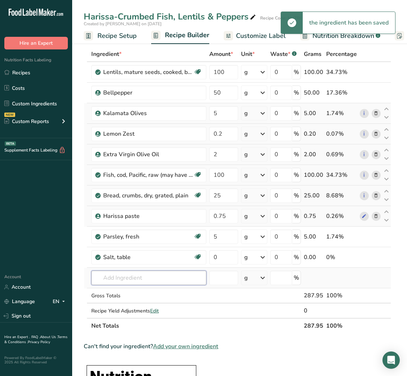
click at [132, 278] on input "text" at bounding box center [148, 278] width 115 height 14
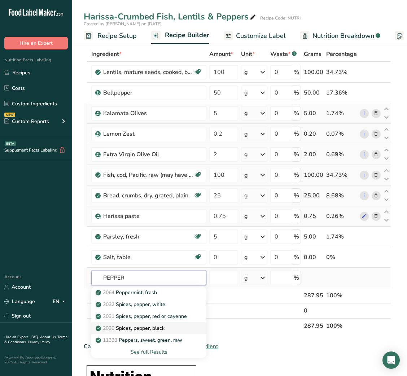
type input "PEPPER"
click at [145, 330] on p "2030 Spices, pepper, black" at bounding box center [130, 328] width 67 height 8
type input "Spices, pepper, black"
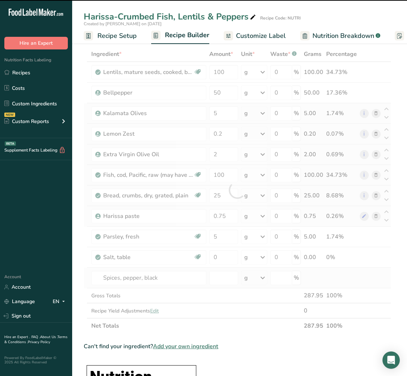
type input "0"
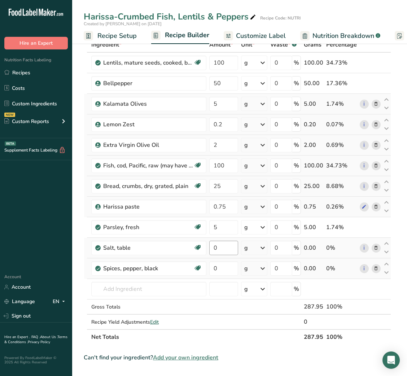
scroll to position [0, 0]
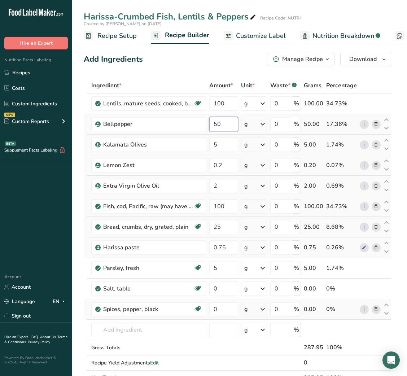
click at [218, 123] on input "50" at bounding box center [223, 124] width 29 height 14
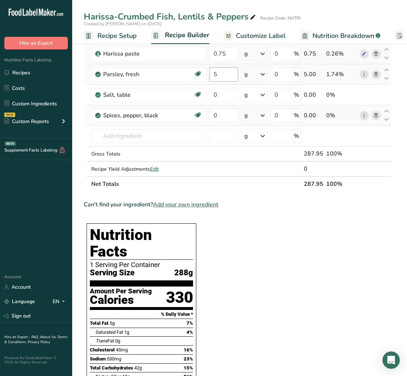
scroll to position [208, 0]
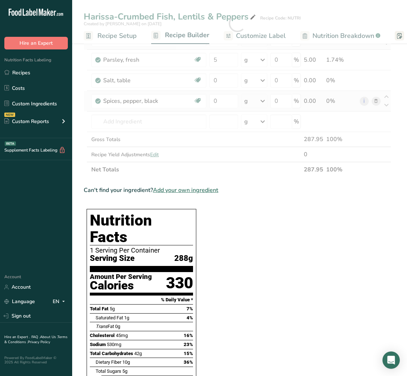
click at [249, 273] on section "Ingredient * Amount * Unit * Waste * .a-a{fill:#347362;}.b-a{fill:#fff;} Grams …" at bounding box center [238, 307] width 308 height 875
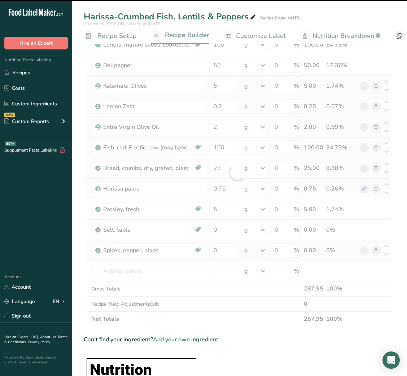
scroll to position [0, 0]
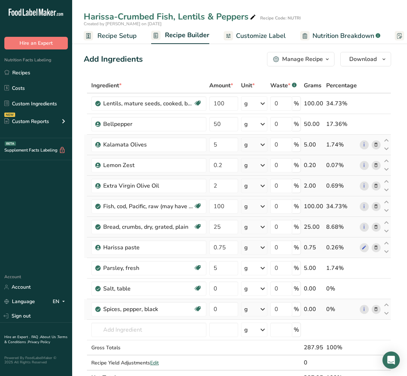
click at [253, 42] on link "Customize Label" at bounding box center [255, 36] width 62 height 16
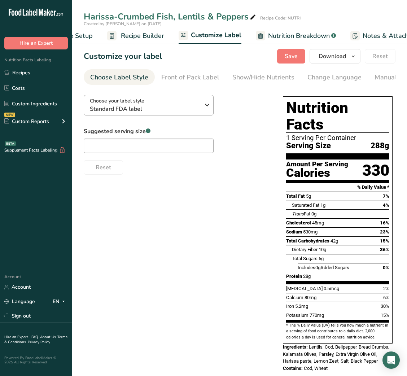
scroll to position [0, 140]
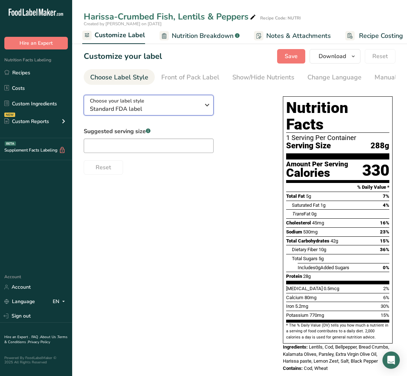
click at [135, 106] on span "Standard FDA label" at bounding box center [145, 109] width 110 height 9
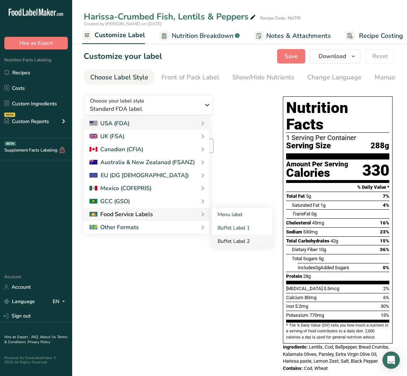
click at [235, 241] on link "Buffet Label 2" at bounding box center [242, 241] width 61 height 13
checkbox input "false"
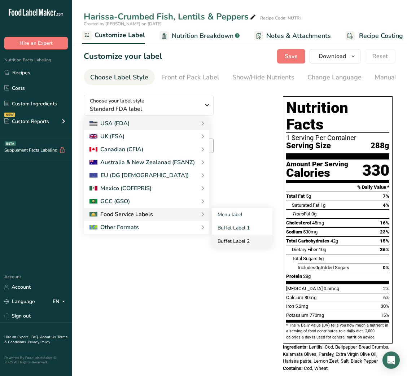
checkbox input "false"
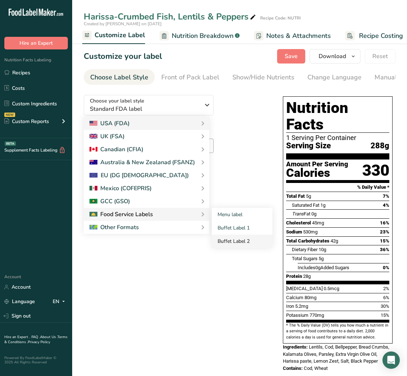
checkbox input "false"
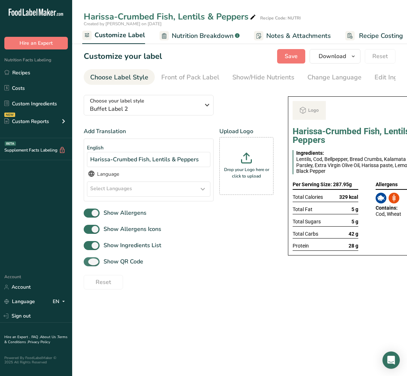
click at [120, 266] on span "Show QR Code" at bounding box center [122, 261] width 44 height 9
click at [88, 264] on input "Show QR Code" at bounding box center [86, 262] width 5 height 5
checkbox input "false"
click at [268, 79] on div "Show/Hide Nutrients" at bounding box center [263, 78] width 62 height 10
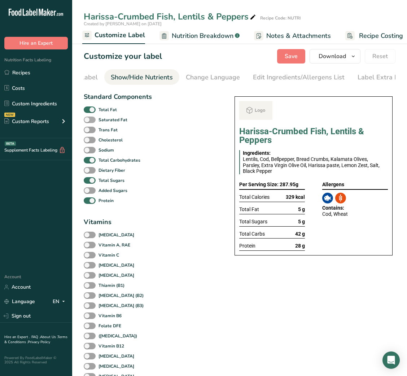
scroll to position [0, 132]
click at [106, 108] on b "Total Fat" at bounding box center [108, 109] width 18 height 6
click at [88, 108] on input "Total Fat" at bounding box center [86, 109] width 5 height 5
checkbox input "false"
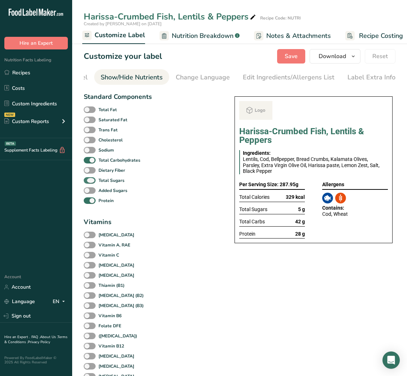
click at [103, 183] on b "Total Sugars" at bounding box center [112, 180] width 26 height 6
click at [88, 183] on input "Total Sugars" at bounding box center [86, 180] width 5 height 5
checkbox input "false"
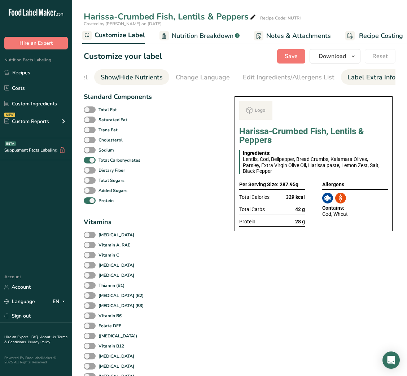
click at [360, 81] on div "Label Extra Info" at bounding box center [372, 78] width 48 height 10
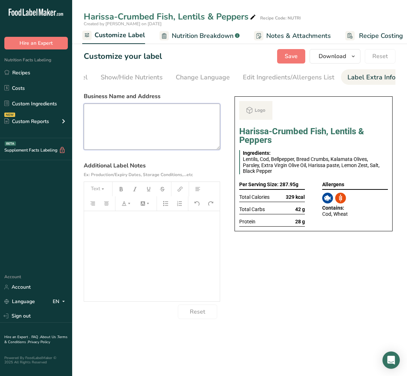
click at [103, 127] on textarea at bounding box center [152, 127] width 136 height 46
click at [157, 123] on textarea at bounding box center [152, 127] width 136 height 46
paste textarea "DINNER Use By: [DATE] Storage: Keep refrigerated below 5 °C Heating: Reheat tho…"
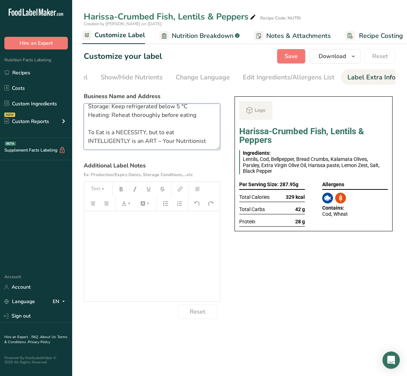
scroll to position [0, 0]
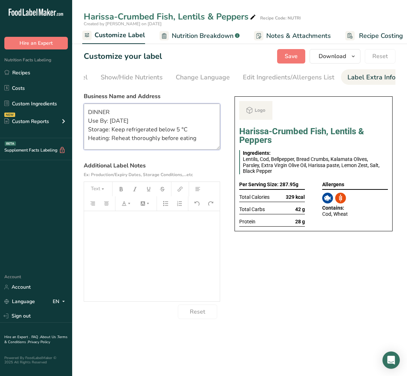
click at [100, 115] on textarea "DINNER Use By: [DATE] Storage: Keep refrigerated below 5 °C Heating: Reheat tho…" at bounding box center [152, 127] width 136 height 46
click at [115, 122] on textarea "LUNCH Use By: [DATE] Storage: Keep refrigerated below 5 °C Heating: Reheat thor…" at bounding box center [152, 127] width 136 height 46
click at [97, 114] on textarea "LUNCH Use By: [DATE] Storage: Keep refrigerated below 5 °C Heating: Reheat thor…" at bounding box center [152, 127] width 136 height 46
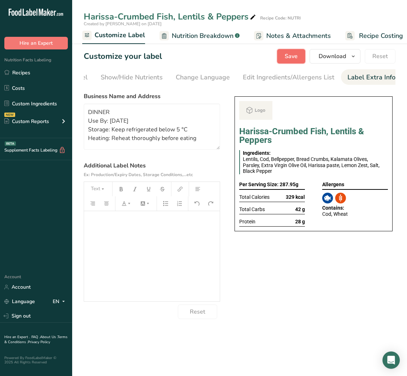
click at [297, 55] on span "Save" at bounding box center [291, 56] width 13 height 9
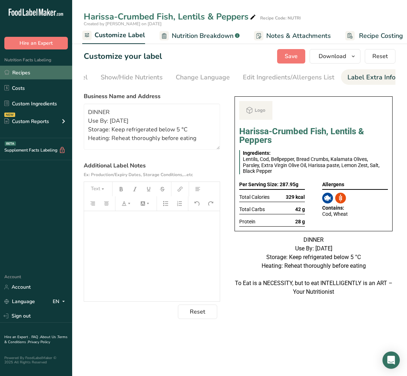
click at [34, 73] on link "Recipes" at bounding box center [36, 73] width 72 height 14
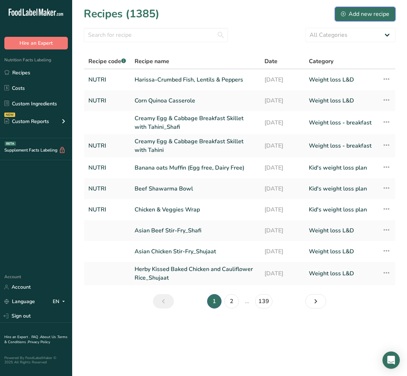
click at [367, 14] on div "Add new recipe" at bounding box center [365, 14] width 48 height 9
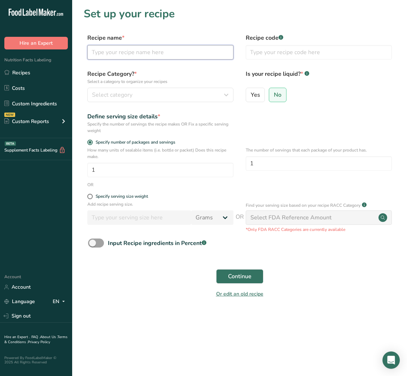
click at [170, 54] on input "text" at bounding box center [160, 52] width 146 height 14
paste input "Mini Chocolate Babka"
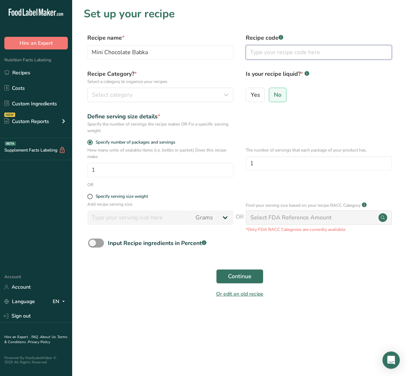
click at [269, 55] on input "text" at bounding box center [319, 52] width 146 height 14
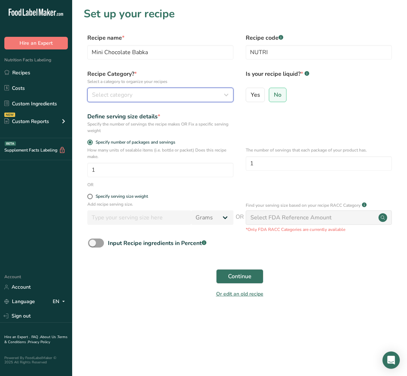
click at [213, 94] on div "Select category" at bounding box center [158, 95] width 132 height 9
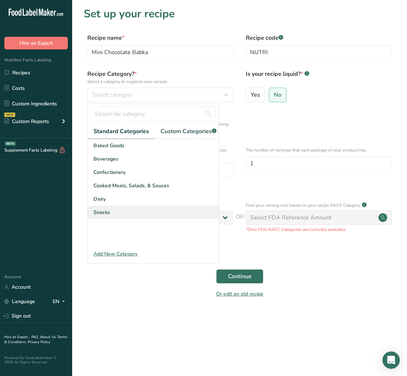
click at [107, 219] on div "Snacks" at bounding box center [153, 212] width 131 height 13
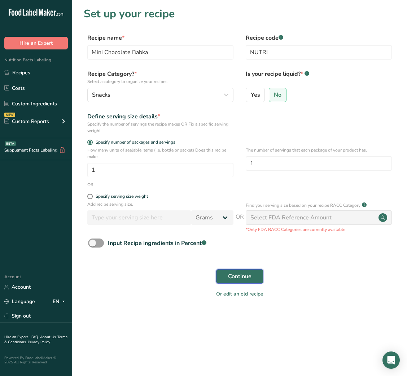
click at [244, 281] on span "Continue" at bounding box center [239, 276] width 23 height 9
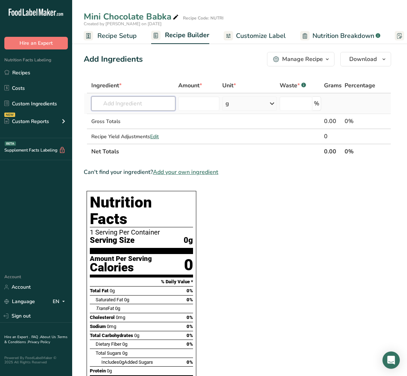
click at [120, 101] on input "text" at bounding box center [133, 103] width 84 height 14
click at [132, 119] on p "1145 Butter, without salt" at bounding box center [129, 118] width 64 height 8
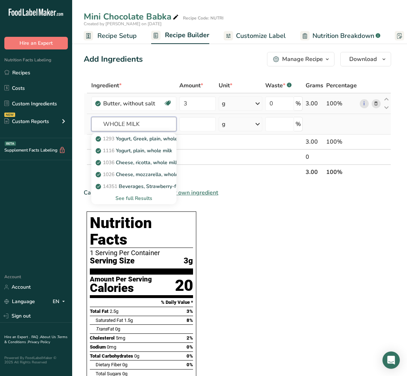
click at [120, 124] on input "WHOLE MILK" at bounding box center [133, 124] width 85 height 14
click at [138, 139] on p "1211 Milk, whole, 3.25% milkfat, without added vitamin A and [MEDICAL_DATA]" at bounding box center [193, 139] width 192 height 8
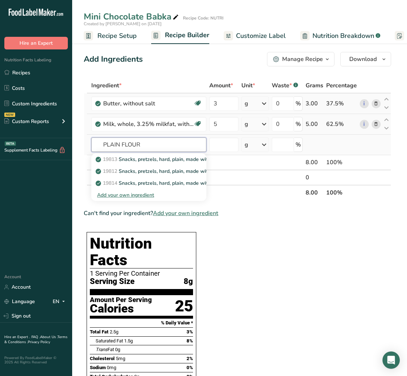
click at [114, 145] on input "PLAIN FLOUR" at bounding box center [148, 145] width 115 height 14
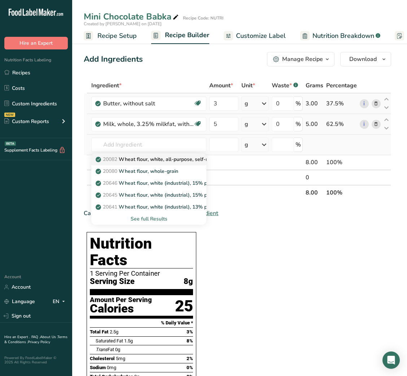
click at [153, 163] on link "20082 Wheat flour, white, all-purpose, self-rising, enriched" at bounding box center [148, 159] width 115 height 12
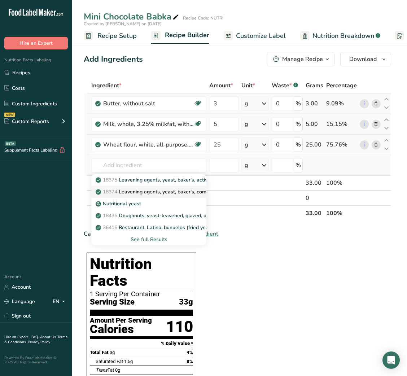
click at [107, 188] on span "18374" at bounding box center [110, 191] width 14 height 7
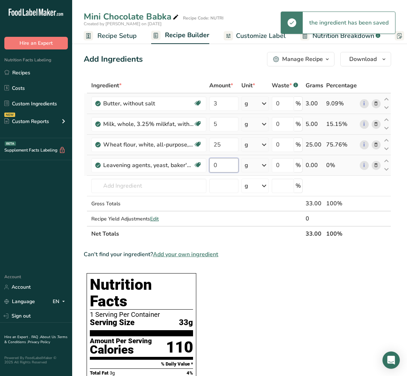
click at [220, 162] on input "0" at bounding box center [223, 165] width 29 height 14
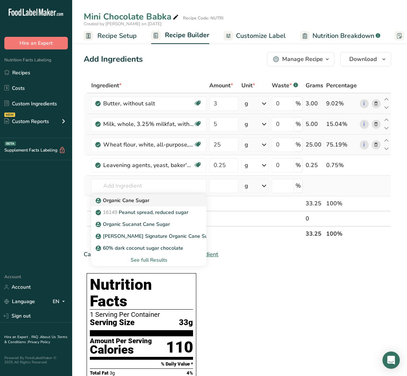
click at [156, 197] on div "Organic Cane Sugar" at bounding box center [143, 201] width 92 height 8
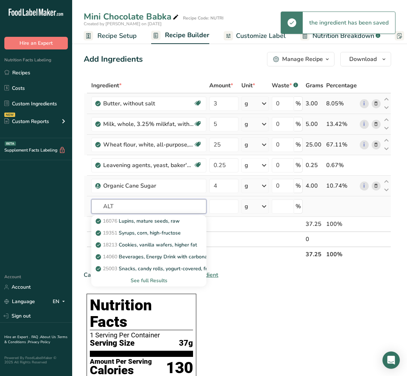
click at [105, 205] on input "ALT" at bounding box center [148, 206] width 115 height 14
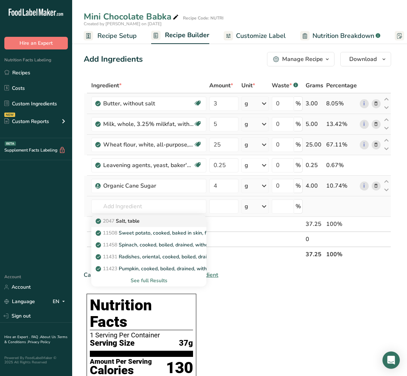
click at [121, 219] on p "2047 Salt, table" at bounding box center [118, 221] width 43 height 8
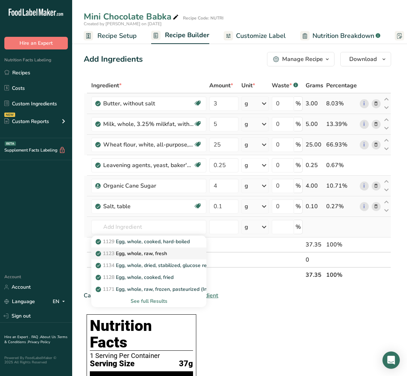
click at [167, 252] on p "1123 Egg, whole, raw, fresh" at bounding box center [132, 254] width 70 height 8
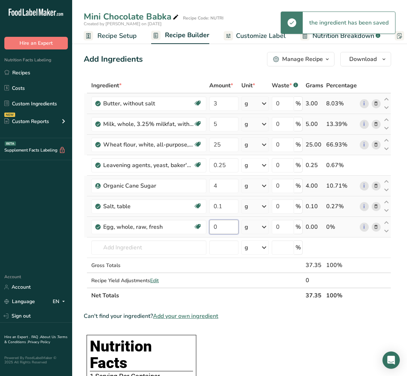
click at [223, 227] on input "0" at bounding box center [223, 227] width 29 height 14
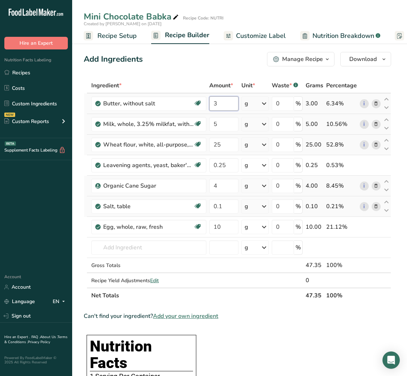
click at [212, 98] on input "3" at bounding box center [223, 103] width 29 height 14
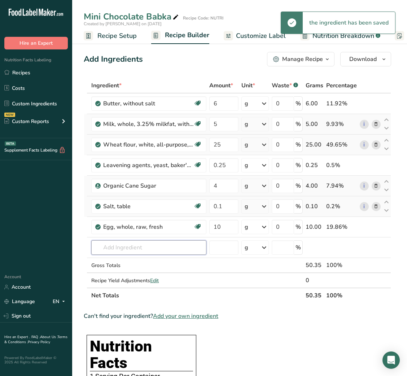
click at [135, 242] on input "text" at bounding box center [148, 247] width 115 height 14
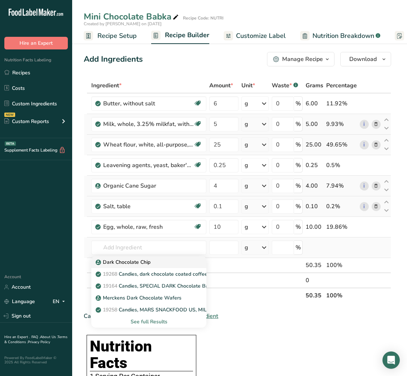
click at [133, 259] on p "Dark Chocolate Chip" at bounding box center [123, 262] width 53 height 8
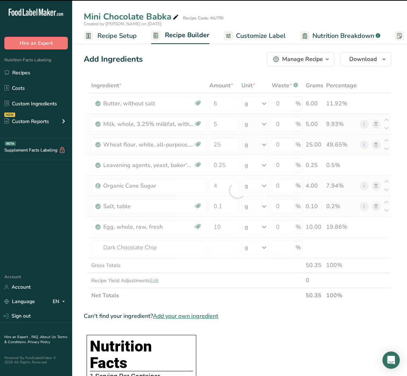
click at [215, 253] on div at bounding box center [238, 190] width 308 height 225
click at [215, 253] on input "number" at bounding box center [223, 247] width 29 height 14
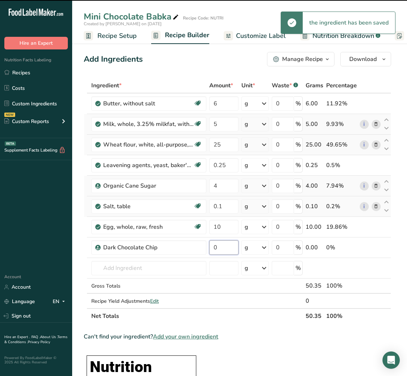
click at [215, 253] on input "0" at bounding box center [223, 247] width 29 height 14
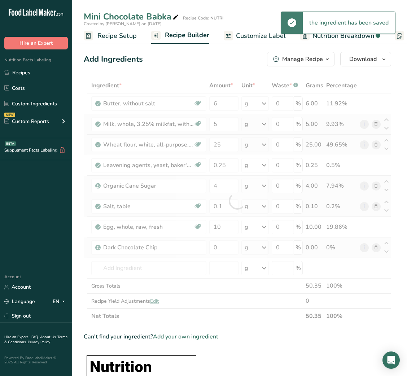
click at [372, 247] on div "Ingredient * Amount * Unit * Waste * .a-a{fill:#347362;}.b-a{fill:#fff;} Grams …" at bounding box center [238, 201] width 308 height 246
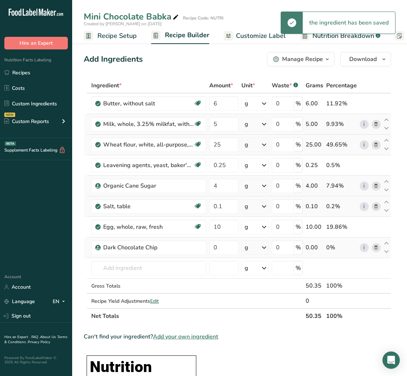
click at [374, 247] on icon at bounding box center [376, 248] width 5 height 8
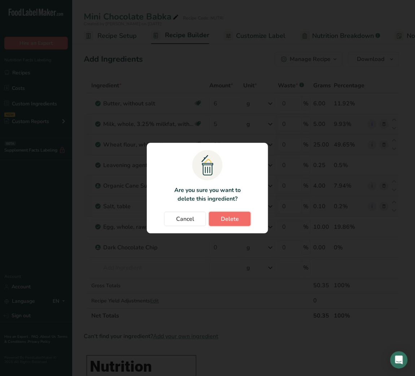
click at [224, 219] on span "Delete" at bounding box center [230, 219] width 18 height 9
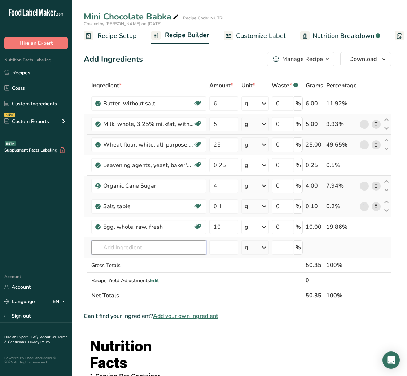
click at [130, 253] on input "text" at bounding box center [148, 247] width 115 height 14
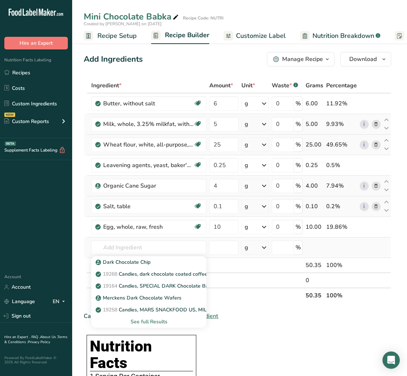
click at [152, 320] on div "See full Results" at bounding box center [149, 322] width 104 height 8
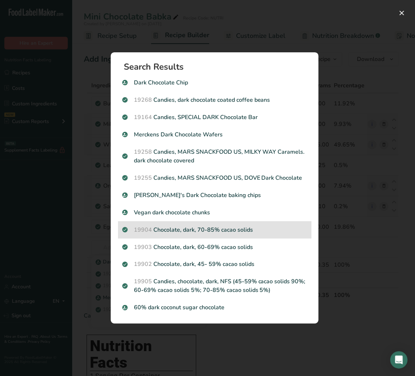
click at [205, 234] on p "19904 Chocolate, dark, 70-85% cacao solids" at bounding box center [214, 230] width 185 height 9
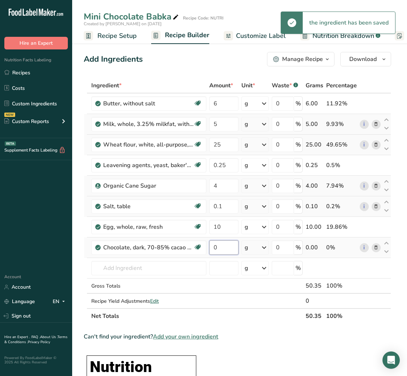
click at [210, 244] on input "0" at bounding box center [223, 247] width 29 height 14
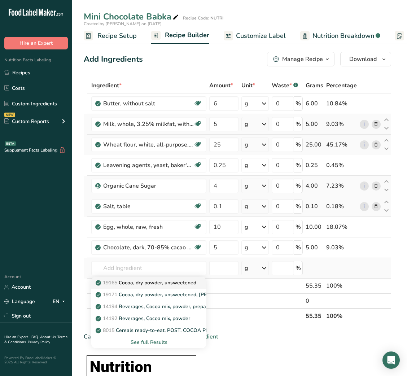
click at [190, 284] on p "19165 Cocoa, dry powder, unsweetened" at bounding box center [146, 283] width 99 height 8
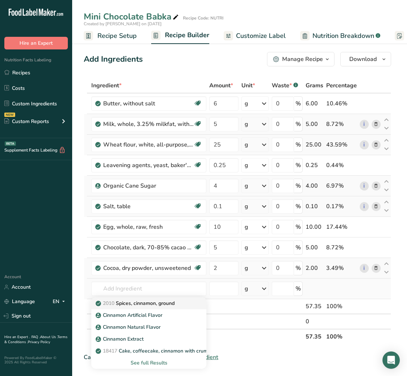
click at [160, 305] on p "2010 Spices, cinnamon, ground" at bounding box center [136, 304] width 78 height 8
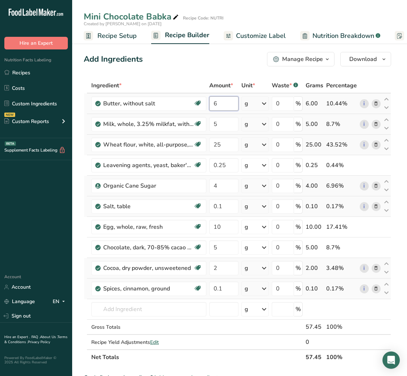
click at [215, 103] on input "6" at bounding box center [223, 103] width 29 height 14
click at [213, 262] on input "2" at bounding box center [223, 268] width 29 height 14
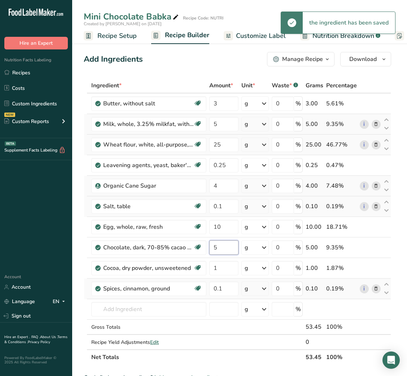
click at [213, 247] on input "5" at bounding box center [223, 247] width 29 height 14
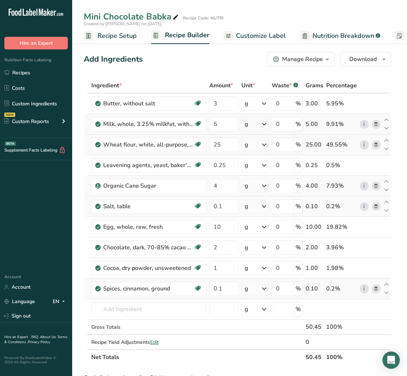
click at [263, 32] on span "Customize Label" at bounding box center [261, 36] width 50 height 10
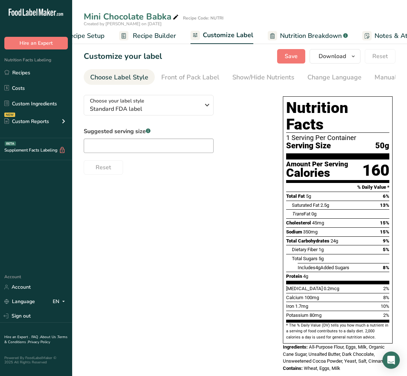
scroll to position [0, 140]
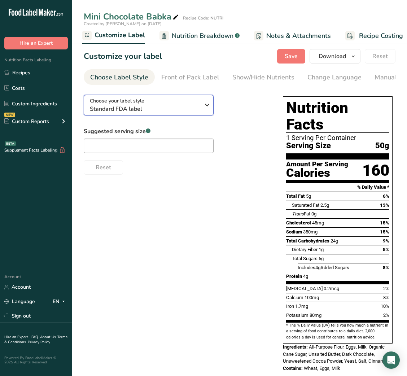
click at [187, 110] on span "Standard FDA label" at bounding box center [145, 109] width 110 height 9
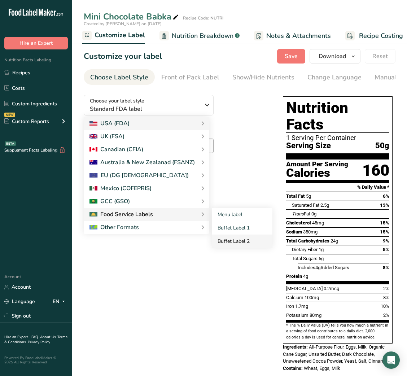
click at [234, 240] on link "Buffet Label 2" at bounding box center [242, 241] width 61 height 13
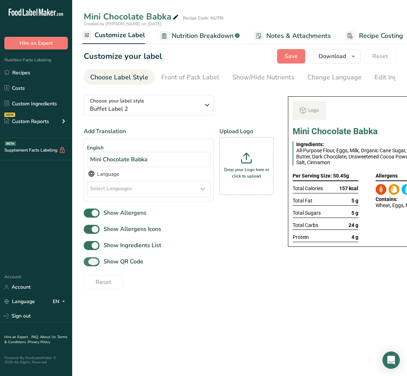
click at [135, 266] on span "Show QR Code" at bounding box center [122, 261] width 44 height 9
click at [88, 264] on input "Show QR Code" at bounding box center [86, 262] width 5 height 5
click at [281, 77] on div "Show/Hide Nutrients" at bounding box center [263, 78] width 62 height 10
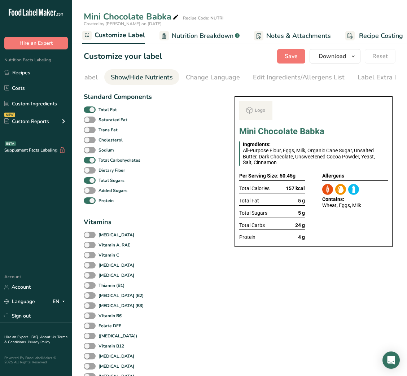
scroll to position [0, 132]
click at [108, 106] on div "Total Fat" at bounding box center [118, 110] width 68 height 10
click at [105, 108] on b "Total Fat" at bounding box center [108, 109] width 18 height 6
click at [88, 108] on input "Total Fat" at bounding box center [86, 109] width 5 height 5
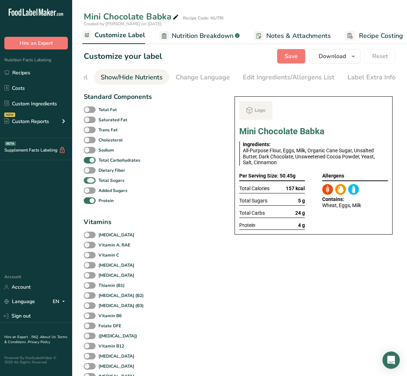
click at [100, 181] on b "Total Sugars" at bounding box center [112, 180] width 26 height 6
click at [88, 181] on input "Total Sugars" at bounding box center [86, 180] width 5 height 5
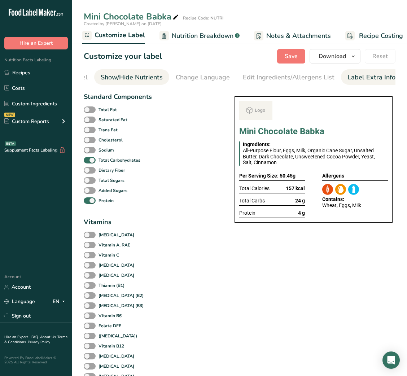
click at [361, 79] on div "Label Extra Info" at bounding box center [372, 78] width 48 height 10
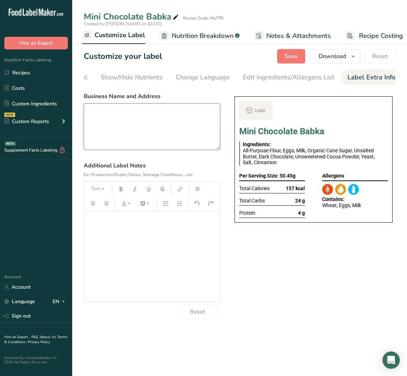
click at [161, 143] on textarea at bounding box center [152, 127] width 136 height 46
paste textarea "DINNER Use By: [DATE] Storage: Keep refrigerated below 5 °C Heating: Reheat tho…"
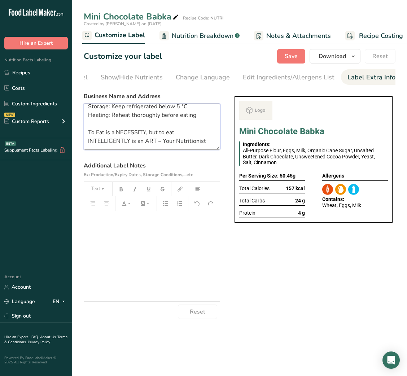
scroll to position [0, 0]
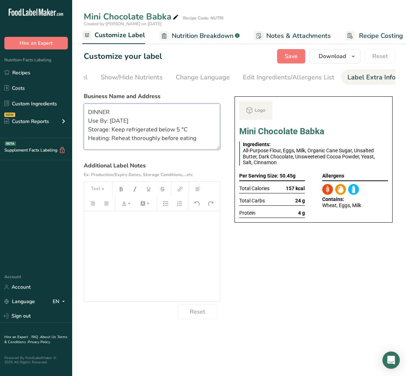
click at [92, 109] on textarea "DINNER Use By: [DATE] Storage: Keep refrigerated below 5 °C Heating: Reheat tho…" at bounding box center [152, 127] width 136 height 46
click at [112, 122] on textarea "SNACK Use By: [DATE] Storage: Keep refrigerated below 5 °C Heating: Reheat thor…" at bounding box center [152, 127] width 136 height 46
click at [144, 146] on textarea "SNACK Use By: [DATE] Storage: Keep refrigerated below 5 °C Heating: Reheat thor…" at bounding box center [152, 127] width 136 height 46
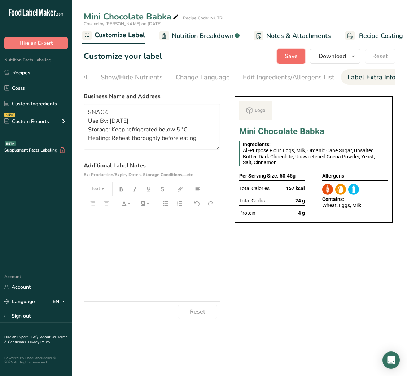
click at [301, 58] on button "Save" at bounding box center [291, 56] width 28 height 14
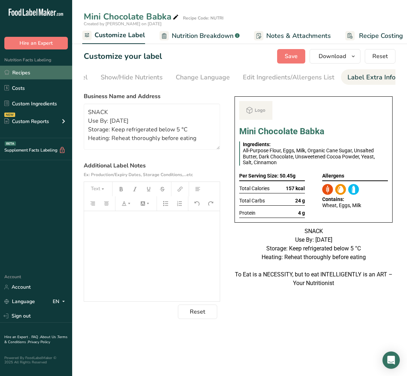
click at [39, 73] on link "Recipes" at bounding box center [36, 73] width 72 height 14
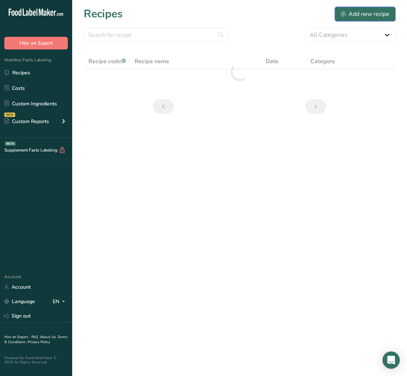
click at [348, 12] on div "Add new recipe" at bounding box center [365, 14] width 48 height 9
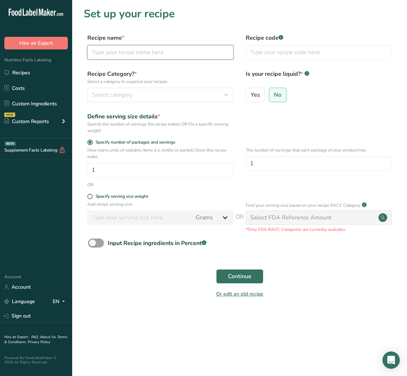
click at [185, 56] on input "text" at bounding box center [160, 52] width 146 height 14
paste input "Deviled Eggs"
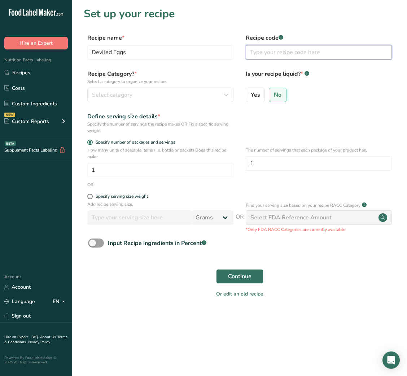
click at [267, 49] on input "text" at bounding box center [319, 52] width 146 height 14
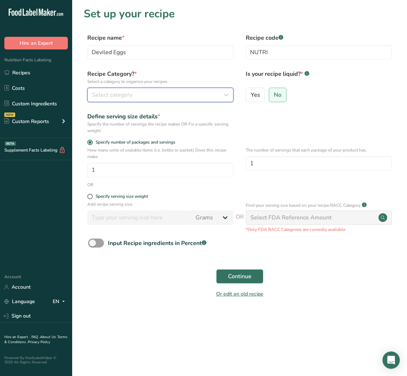
click at [214, 91] on div "Select category" at bounding box center [158, 95] width 132 height 9
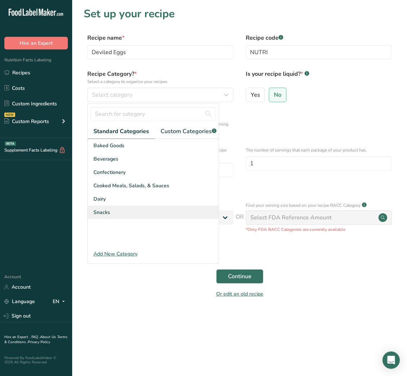
click at [94, 216] on span "Snacks" at bounding box center [101, 213] width 17 height 8
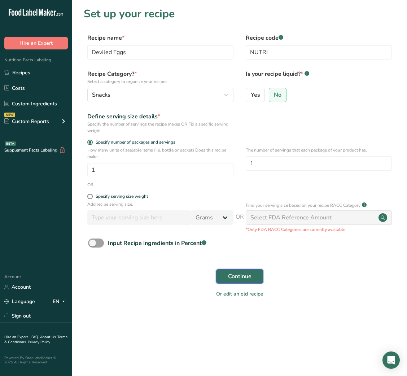
click at [241, 274] on span "Continue" at bounding box center [239, 276] width 23 height 9
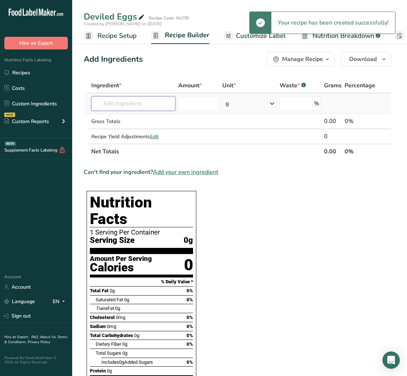
click at [143, 102] on input "text" at bounding box center [133, 103] width 84 height 14
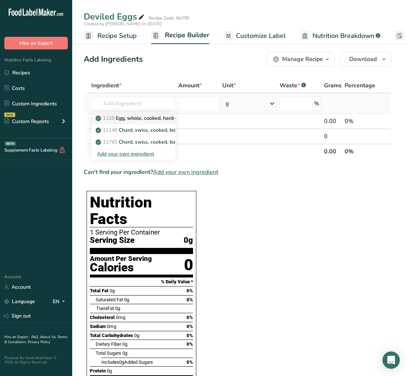
click at [144, 113] on link "1129 Egg, whole, cooked, hard-boiled" at bounding box center [133, 118] width 84 height 12
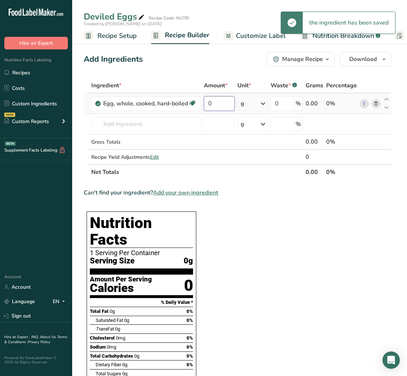
click at [231, 104] on input "0" at bounding box center [219, 103] width 30 height 14
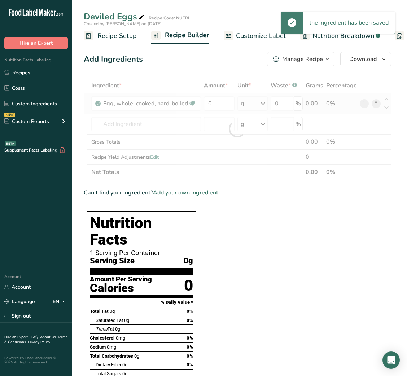
click at [259, 106] on div "Ingredient * Amount * Unit * Waste * .a-a{fill:#347362;}.b-a{fill:#fff;} Grams …" at bounding box center [238, 129] width 308 height 102
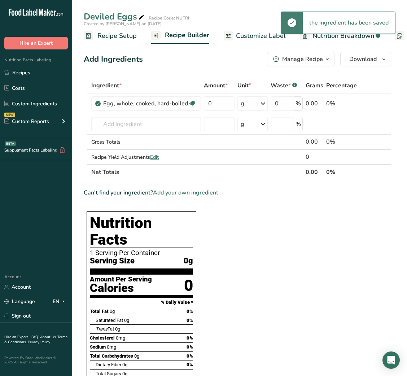
click at [257, 103] on div "g" at bounding box center [253, 103] width 31 height 14
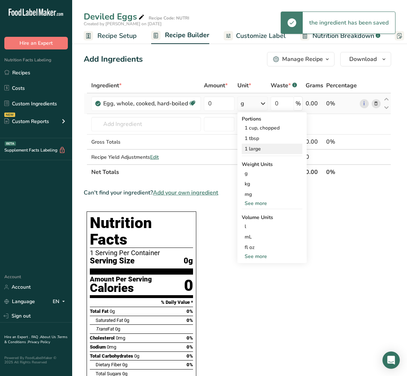
click at [258, 144] on div "1 large" at bounding box center [272, 149] width 61 height 10
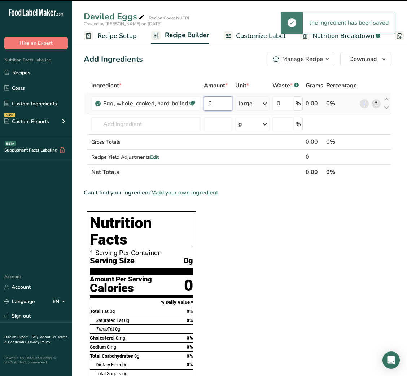
click at [218, 104] on input "0" at bounding box center [218, 103] width 29 height 14
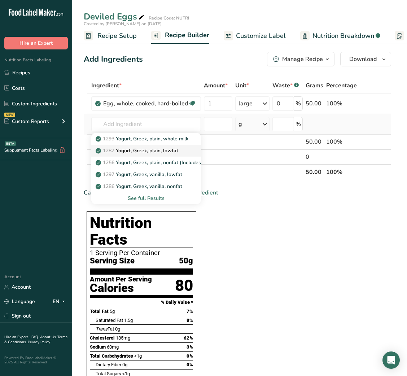
click at [178, 150] on p "1287 Yogurt, Greek, plain, lowfat" at bounding box center [137, 151] width 81 height 8
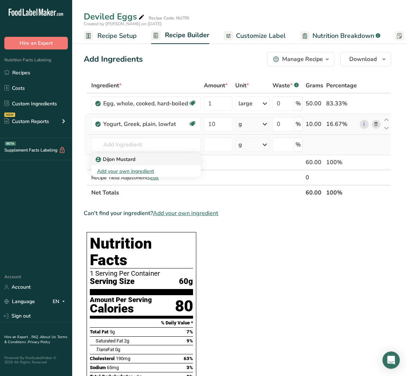
click at [147, 162] on div "Dijon Mustard" at bounding box center [140, 160] width 87 height 8
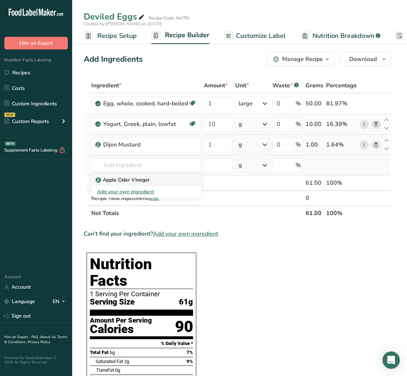
click at [140, 177] on p "Apple Cider Vinegar" at bounding box center [123, 180] width 53 height 8
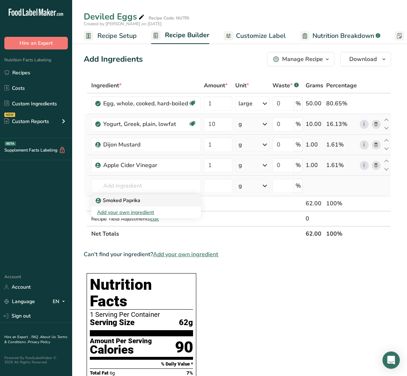
click at [137, 195] on link "Smoked Paprika" at bounding box center [146, 201] width 110 height 12
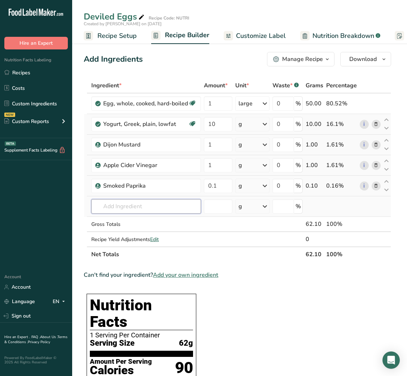
click at [136, 205] on input "text" at bounding box center [146, 206] width 110 height 14
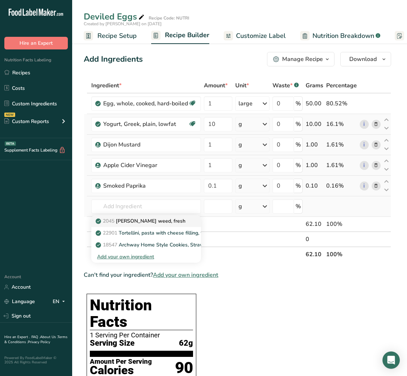
click at [135, 219] on p "2045 [PERSON_NAME] weed, fresh" at bounding box center [141, 221] width 88 height 8
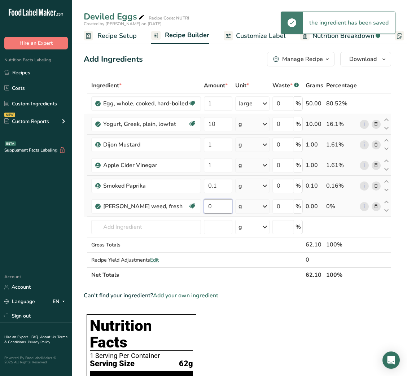
click at [211, 210] on input "0" at bounding box center [218, 206] width 29 height 14
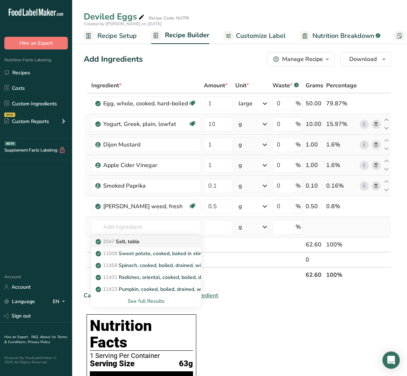
click at [127, 240] on p "2047 Salt, table" at bounding box center [118, 242] width 43 height 8
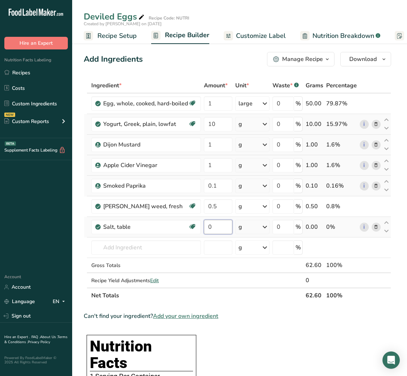
click at [209, 229] on input "0" at bounding box center [218, 227] width 29 height 14
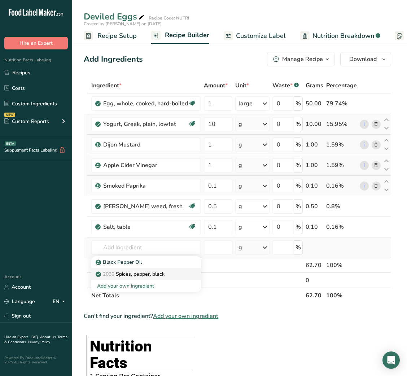
click at [152, 271] on p "2030 Spices, pepper, black" at bounding box center [130, 274] width 67 height 8
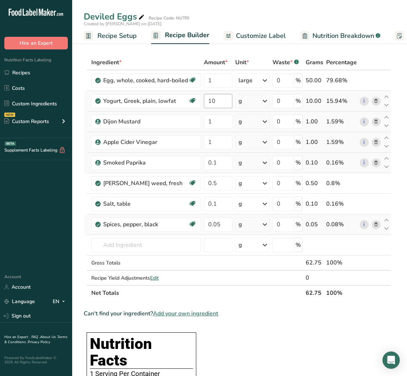
scroll to position [24, 0]
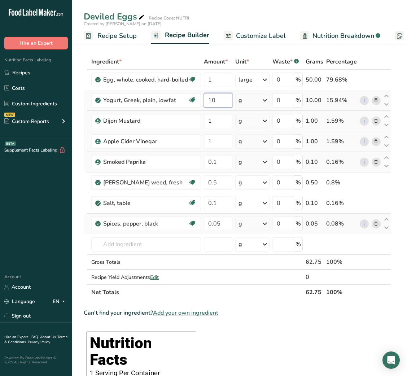
click at [205, 98] on input "10" at bounding box center [218, 100] width 29 height 14
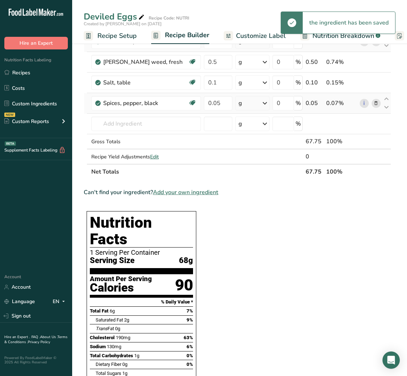
scroll to position [0, 0]
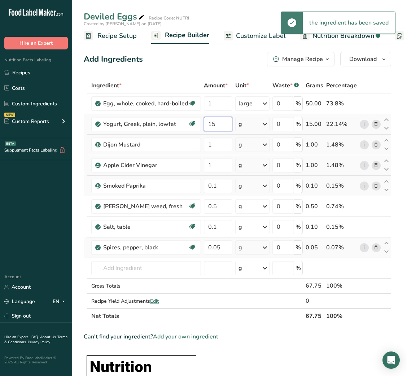
click at [207, 128] on input "15" at bounding box center [218, 124] width 29 height 14
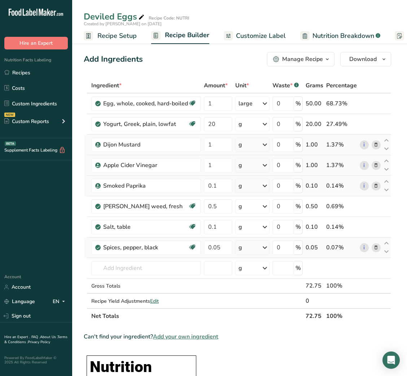
click at [249, 30] on link "Customize Label" at bounding box center [255, 36] width 62 height 16
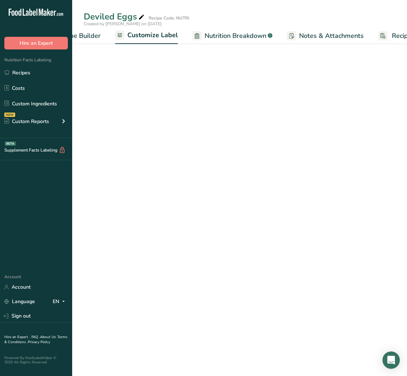
scroll to position [0, 140]
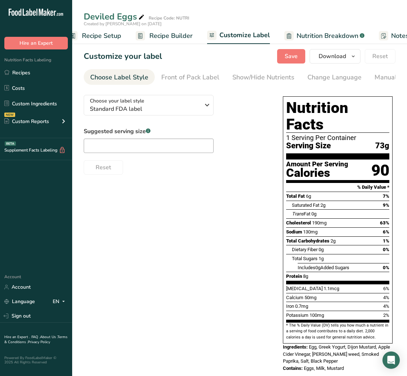
click at [108, 38] on span "Recipe Setup" at bounding box center [101, 36] width 39 height 10
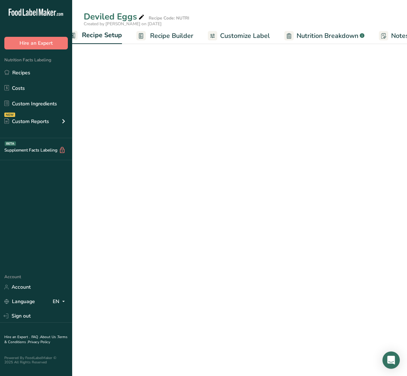
scroll to position [0, 3]
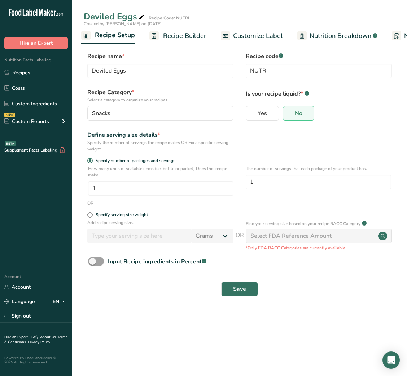
click at [184, 34] on span "Recipe Builder" at bounding box center [184, 36] width 43 height 10
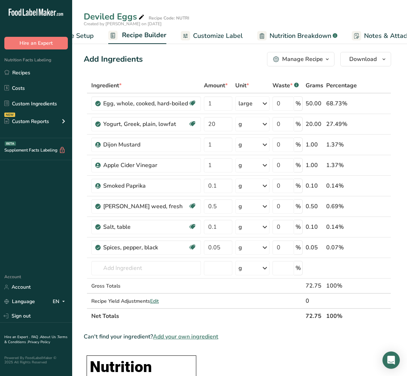
scroll to position [0, 70]
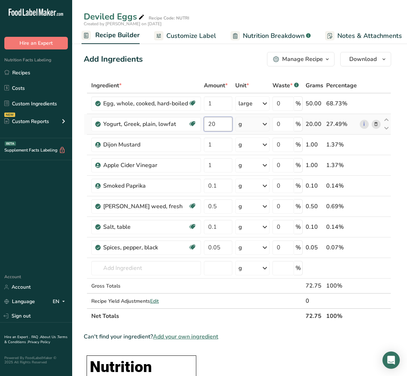
click at [209, 126] on input "20" at bounding box center [218, 124] width 29 height 14
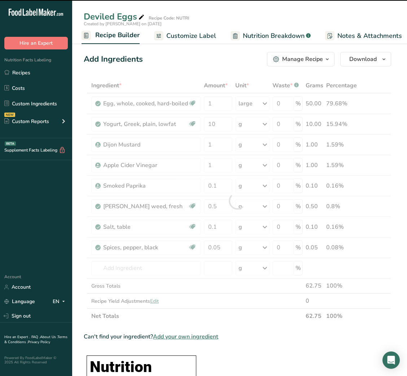
click at [267, 28] on link "Nutrition Breakdown .a-a{fill:#347362;}.b-a{fill:#fff;}" at bounding box center [271, 36] width 80 height 16
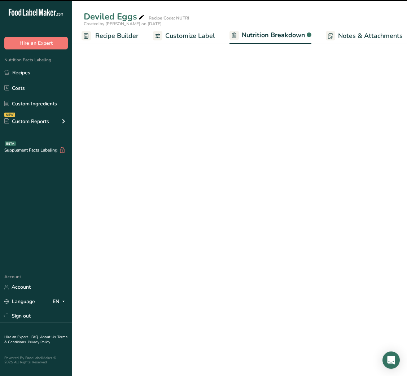
scroll to position [0, 112]
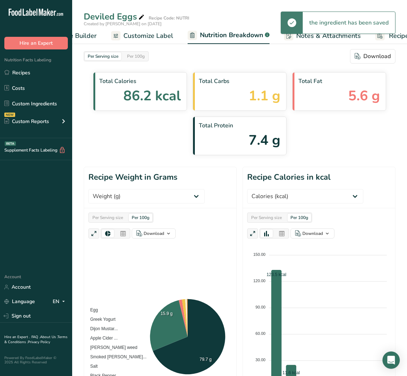
click at [116, 28] on link "Customize Label" at bounding box center [142, 36] width 62 height 16
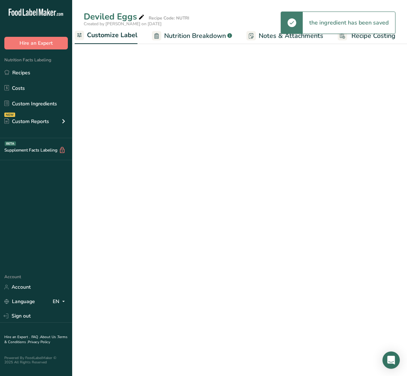
scroll to position [0, 140]
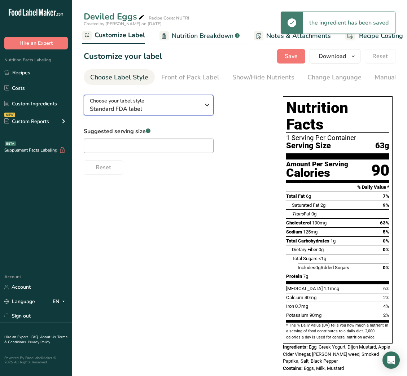
click at [187, 107] on span "Standard FDA label" at bounding box center [145, 109] width 110 height 9
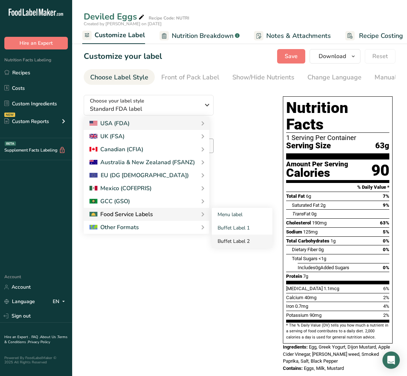
click at [231, 237] on link "Buffet Label 2" at bounding box center [242, 241] width 61 height 13
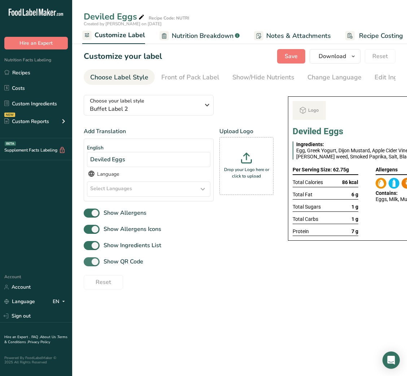
click at [127, 265] on span "Show QR Code" at bounding box center [122, 261] width 44 height 9
click at [88, 264] on input "Show QR Code" at bounding box center [86, 262] width 5 height 5
click at [276, 75] on div "Show/Hide Nutrients" at bounding box center [263, 78] width 62 height 10
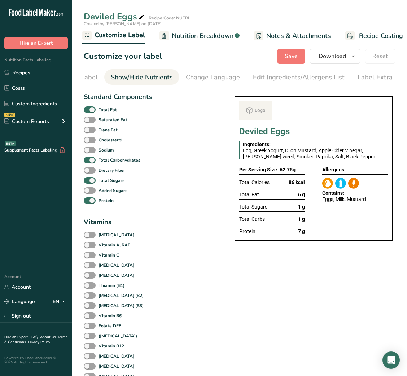
scroll to position [0, 132]
click at [99, 108] on b "Total Fat" at bounding box center [108, 109] width 18 height 6
click at [88, 108] on input "Total Fat" at bounding box center [86, 109] width 5 height 5
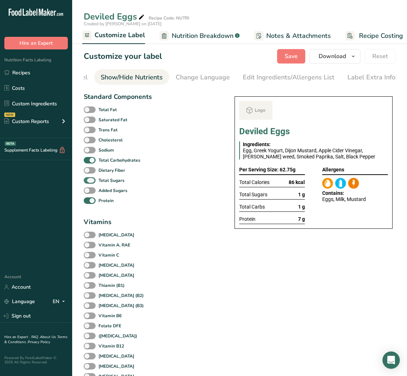
click at [100, 181] on b "Total Sugars" at bounding box center [112, 180] width 26 height 6
click at [88, 181] on input "Total Sugars" at bounding box center [86, 180] width 5 height 5
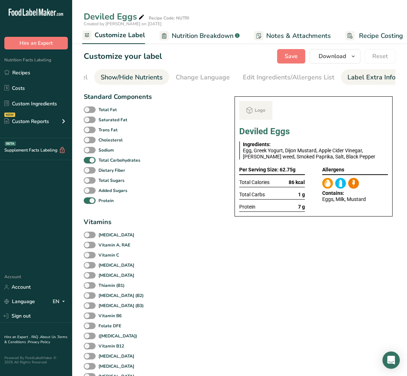
click at [372, 75] on div "Label Extra Info" at bounding box center [372, 78] width 48 height 10
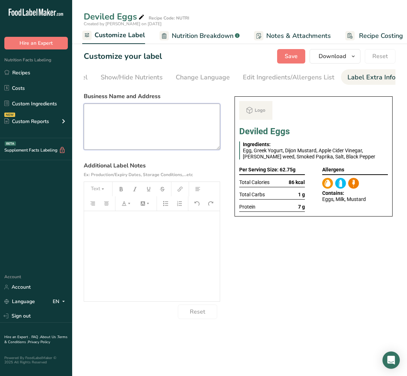
click at [167, 122] on textarea at bounding box center [152, 127] width 136 height 46
click at [188, 117] on textarea at bounding box center [152, 127] width 136 height 46
paste textarea "DINNER Use By: [DATE] Storage: Keep refrigerated below 5 °C Heating: Reheat tho…"
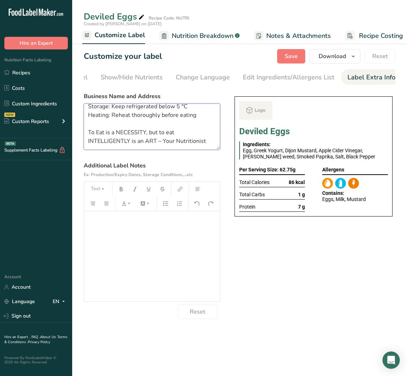
scroll to position [0, 0]
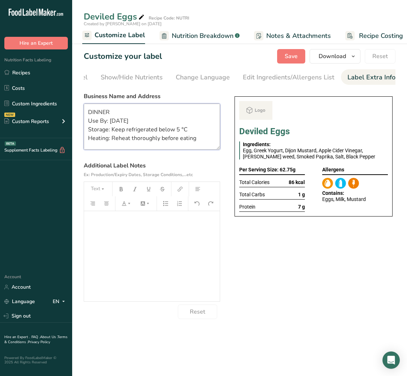
click at [114, 125] on textarea "DINNER Use By: [DATE] Storage: Keep refrigerated below 5 °C Heating: Reheat tho…" at bounding box center [152, 127] width 136 height 46
click at [101, 113] on textarea "DINNER Use By: [DATE] Storage: Keep refrigerated below 5 °C Heating: Reheat tho…" at bounding box center [152, 127] width 136 height 46
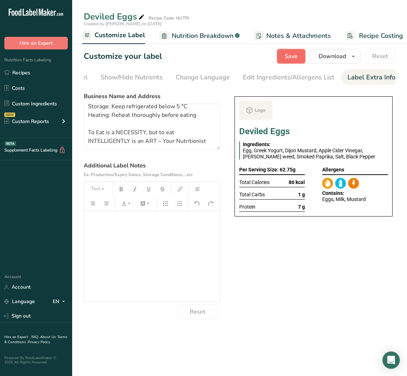
click at [291, 62] on button "Save" at bounding box center [291, 56] width 28 height 14
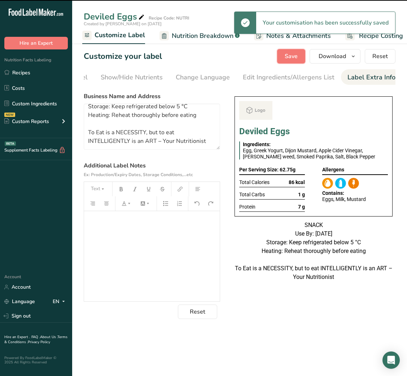
scroll to position [23, 0]
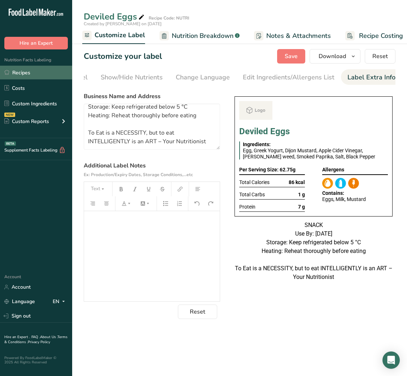
click at [30, 73] on link "Recipes" at bounding box center [36, 73] width 72 height 14
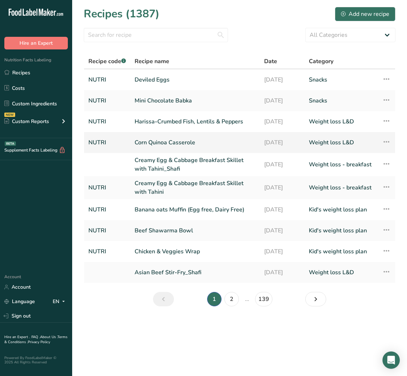
click at [182, 136] on link "Corn Quinoa Casserole" at bounding box center [195, 142] width 121 height 15
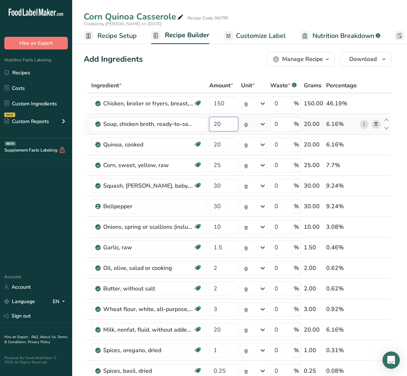
click at [218, 124] on input "20" at bounding box center [223, 124] width 29 height 14
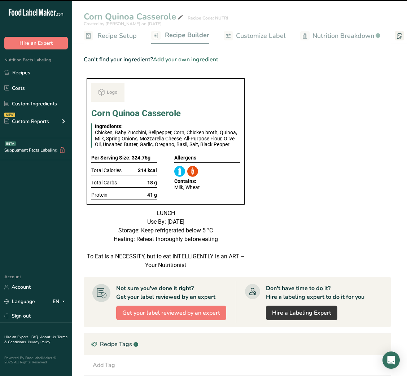
scroll to position [463, 0]
click at [140, 173] on span "314 kcal" at bounding box center [147, 170] width 19 height 6
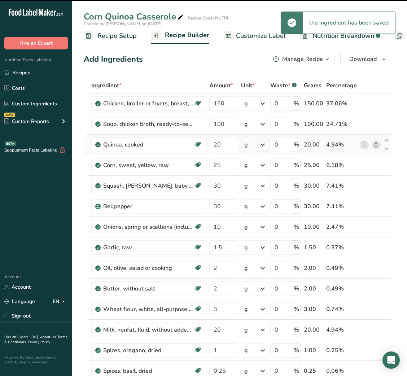
scroll to position [0, 0]
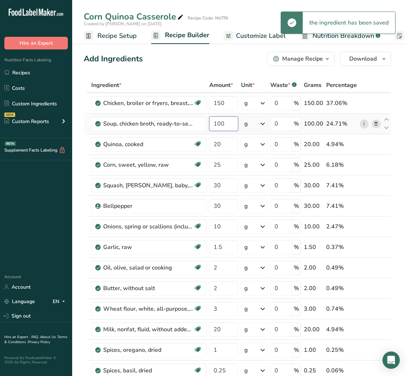
click at [216, 126] on input "100" at bounding box center [223, 124] width 29 height 14
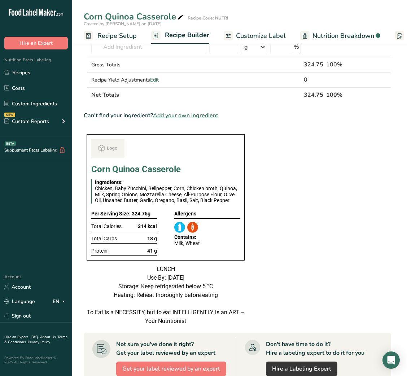
scroll to position [0, 0]
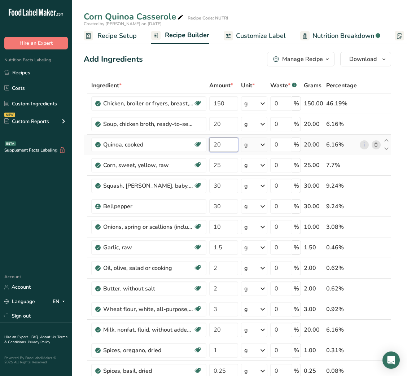
click at [217, 143] on input "20" at bounding box center [223, 145] width 29 height 14
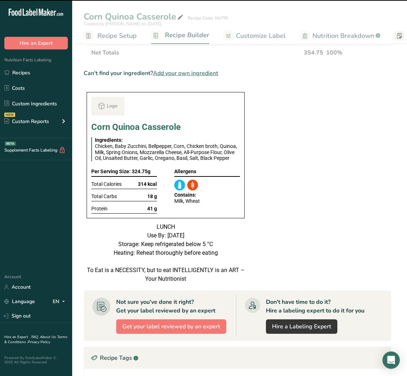
scroll to position [453, 0]
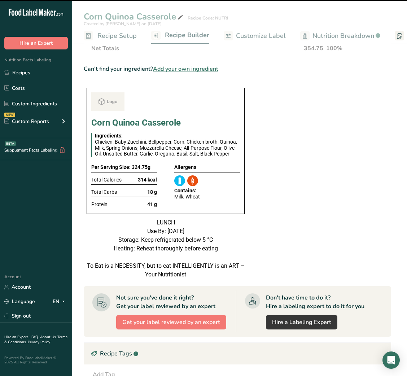
click at [144, 183] on span "314 kcal" at bounding box center [147, 180] width 19 height 6
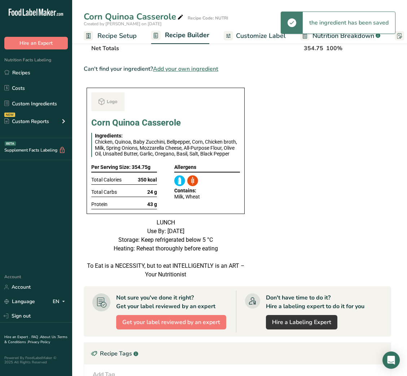
click at [311, 201] on section "Ingredient * Amount * Unit * Waste * .a-a{fill:#347362;}.b-a{fill:#fff;} Grams …" at bounding box center [238, 82] width 308 height 914
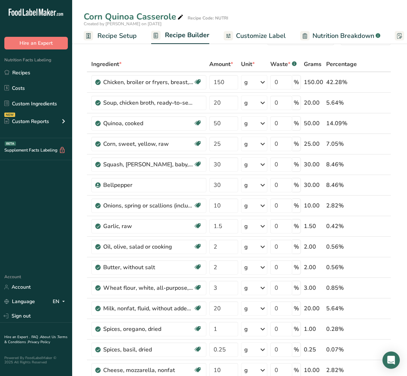
scroll to position [0, 0]
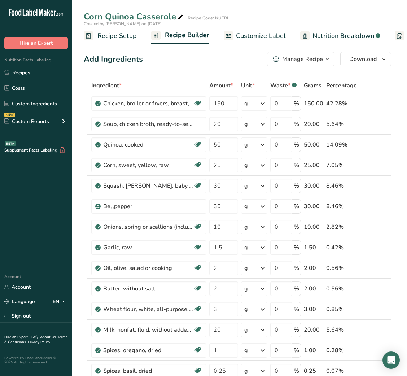
click at [177, 19] on icon at bounding box center [180, 17] width 6 height 10
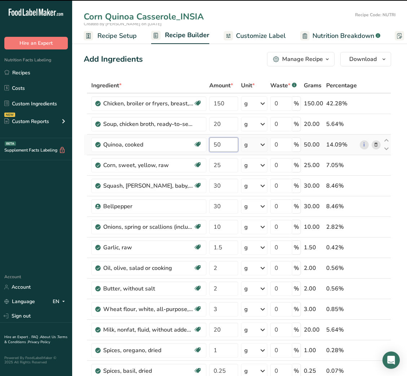
click at [224, 143] on input "50" at bounding box center [223, 145] width 29 height 14
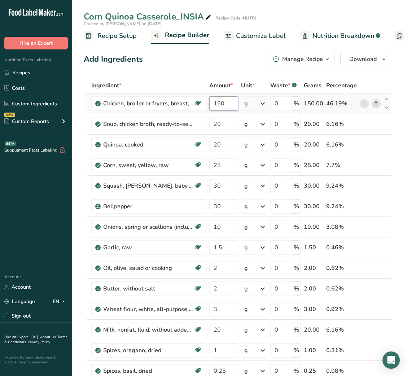
click at [220, 104] on input "150" at bounding box center [223, 103] width 29 height 14
click at [254, 38] on span "Customize Label" at bounding box center [261, 36] width 50 height 10
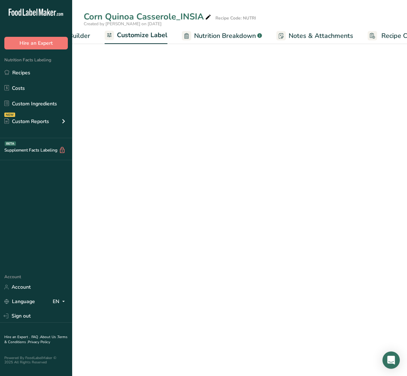
scroll to position [0, 140]
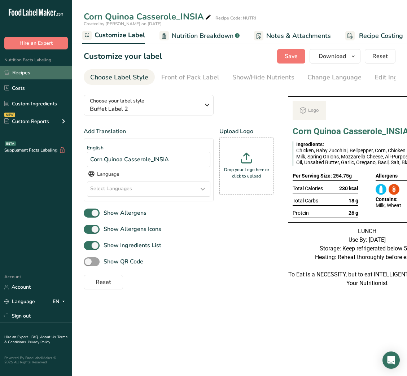
click at [49, 69] on link "Recipes" at bounding box center [36, 73] width 72 height 14
